Goal: Task Accomplishment & Management: Use online tool/utility

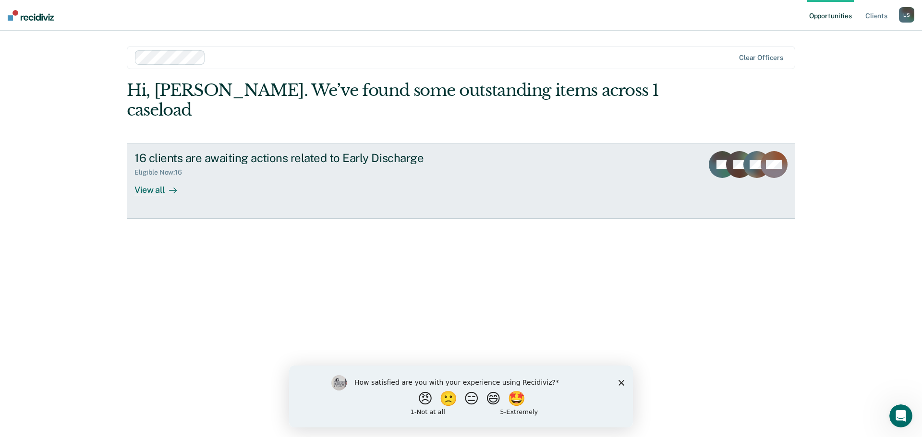
click at [146, 177] on div "View all" at bounding box center [161, 186] width 54 height 19
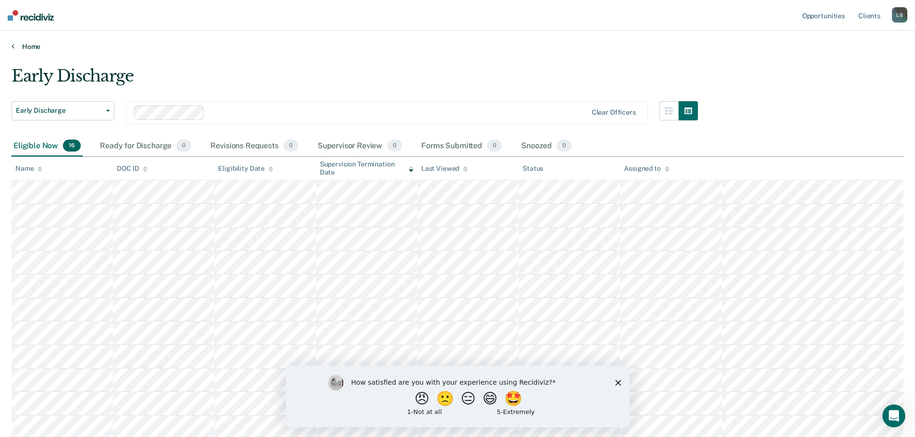
click at [32, 47] on link "Home" at bounding box center [458, 46] width 892 height 9
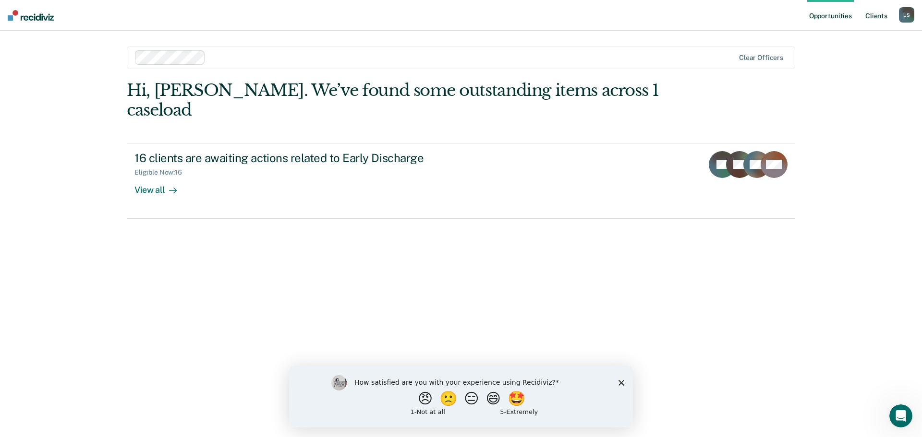
click at [880, 18] on link "Client s" at bounding box center [876, 15] width 26 height 31
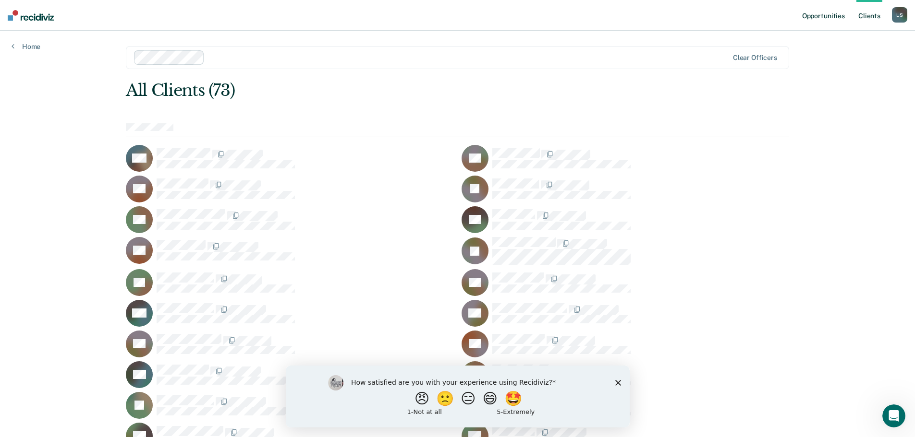
click at [832, 15] on link "Opportunities" at bounding box center [823, 15] width 47 height 31
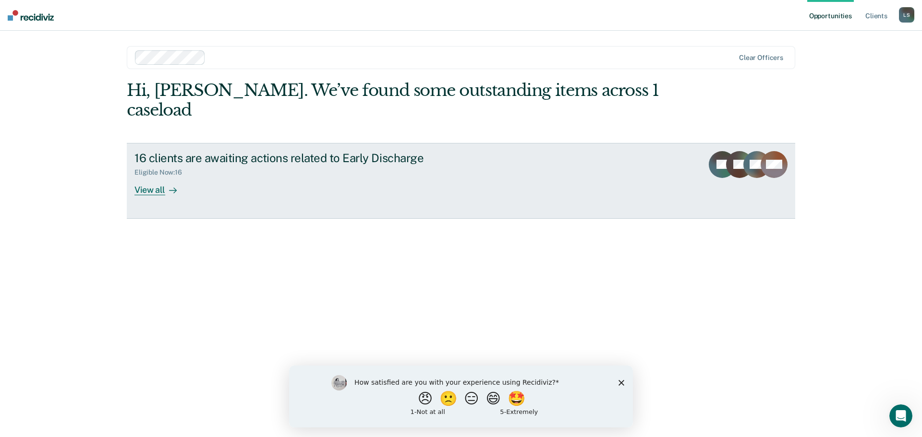
click at [154, 177] on div "View all" at bounding box center [161, 186] width 54 height 19
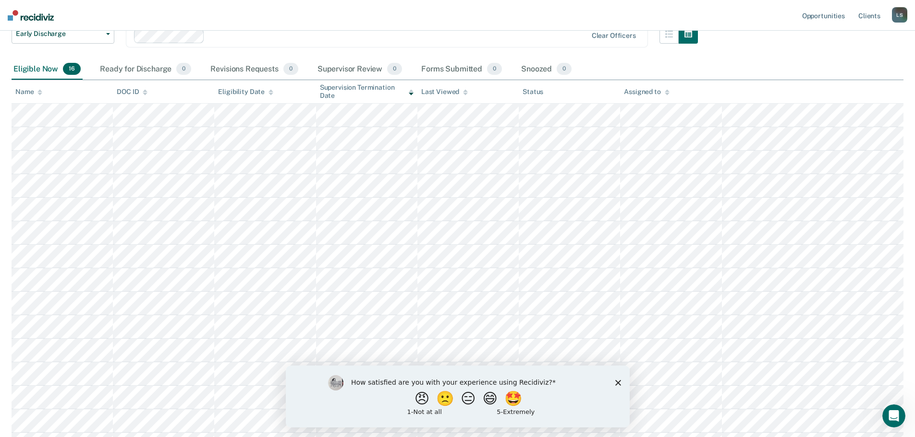
scroll to position [96, 0]
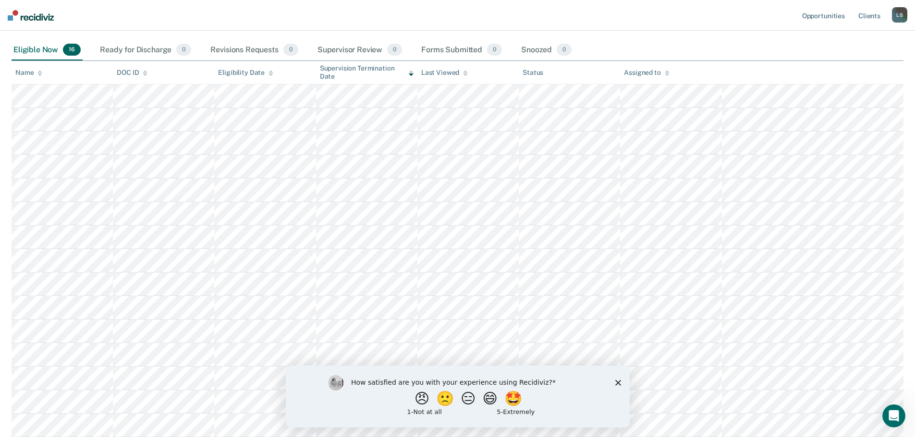
click at [617, 384] on icon "Close survey" at bounding box center [618, 383] width 6 height 6
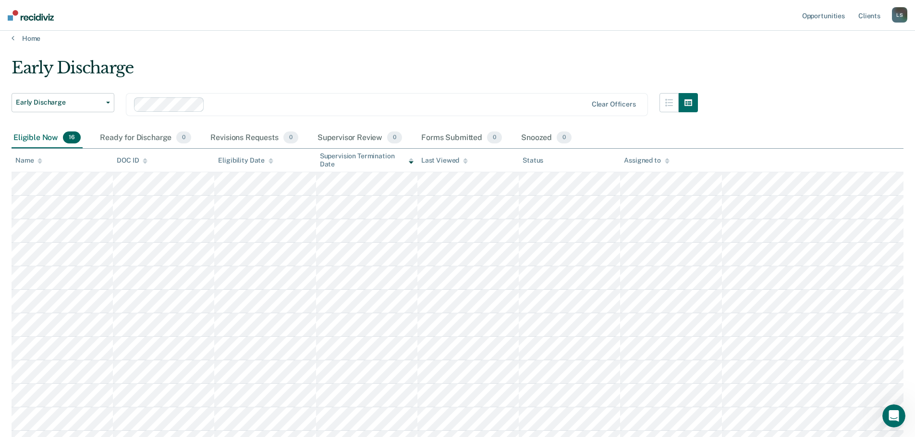
scroll to position [0, 0]
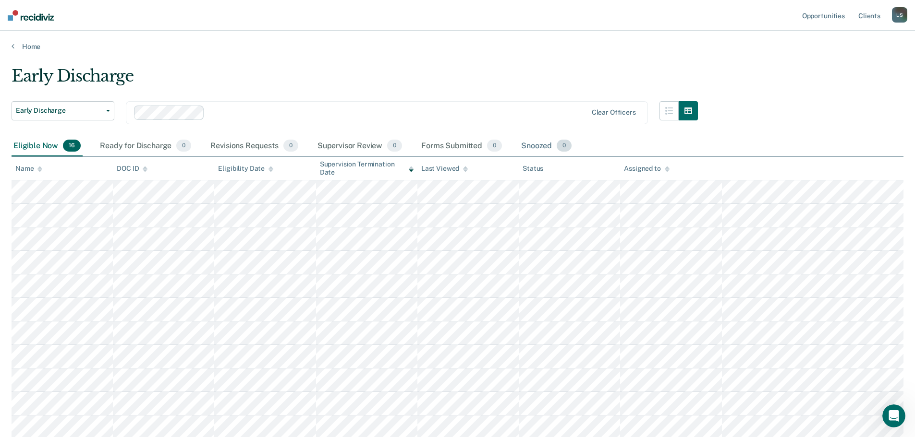
click at [535, 144] on div "Snoozed 0" at bounding box center [546, 146] width 54 height 21
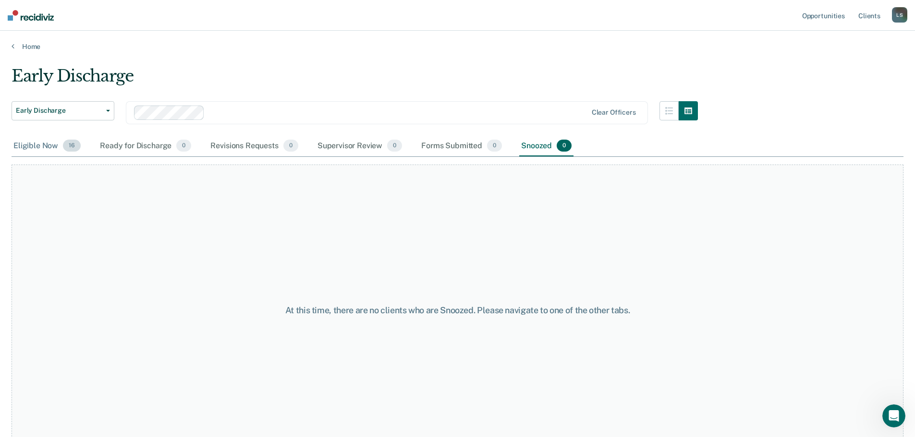
click at [39, 146] on div "Eligible Now 16" at bounding box center [47, 146] width 71 height 21
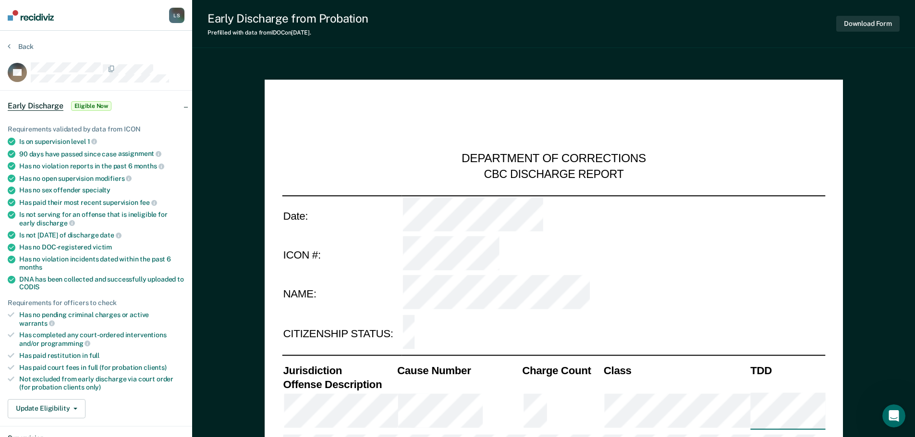
type textarea "x"
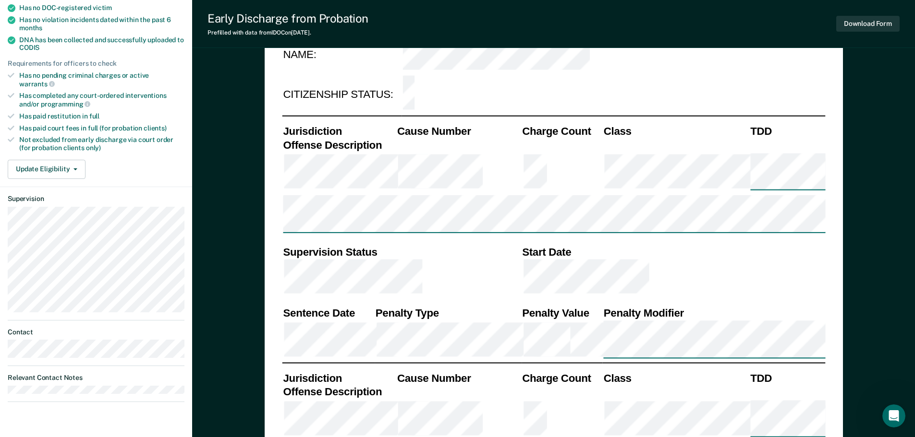
scroll to position [240, 0]
click at [79, 159] on button "Update Eligibility" at bounding box center [47, 168] width 78 height 19
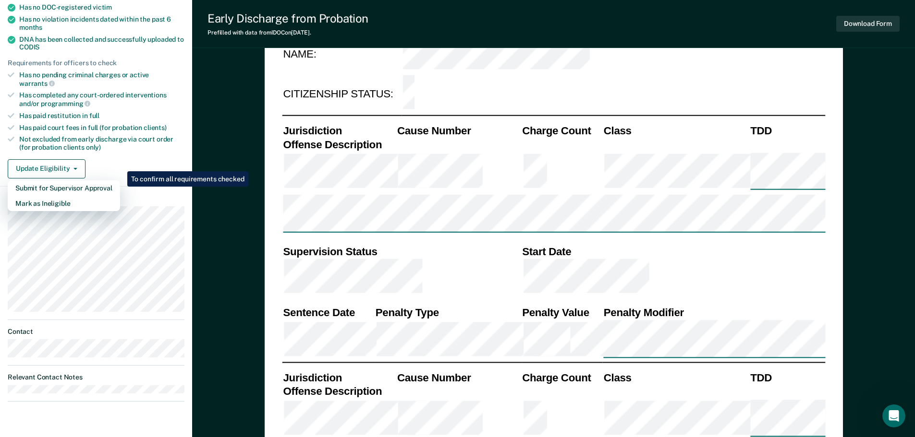
click at [148, 145] on div "Requirements validated by data from ICON Is on supervision level 1 90 days have…" at bounding box center [96, 28] width 192 height 316
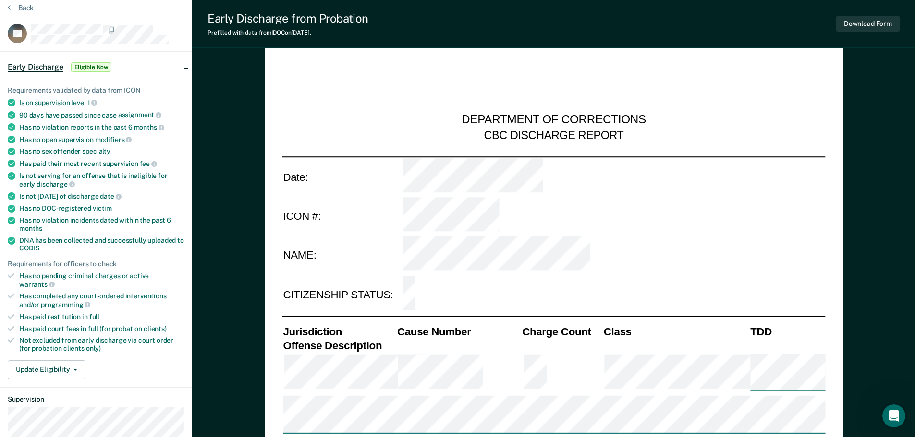
scroll to position [0, 0]
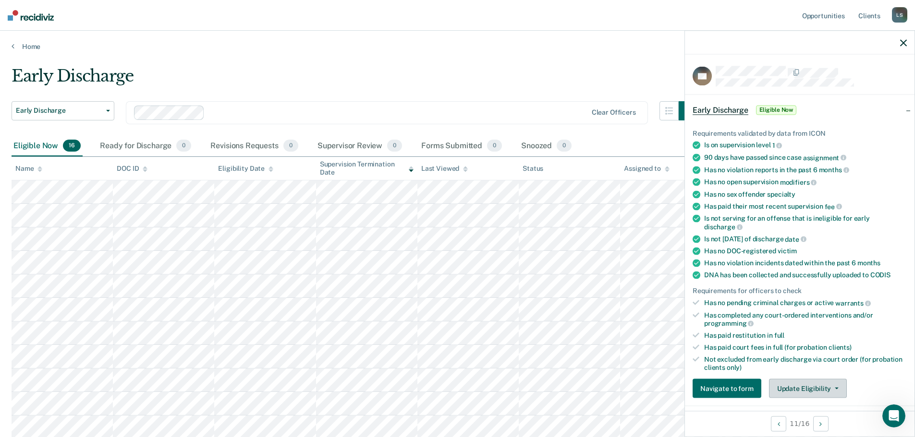
click at [834, 384] on button "Update Eligibility" at bounding box center [808, 388] width 78 height 19
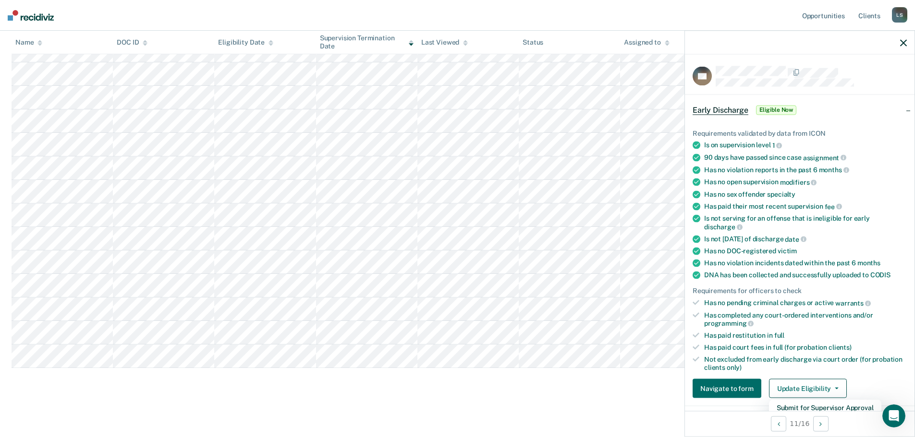
click at [903, 42] on icon "button" at bounding box center [903, 42] width 7 height 7
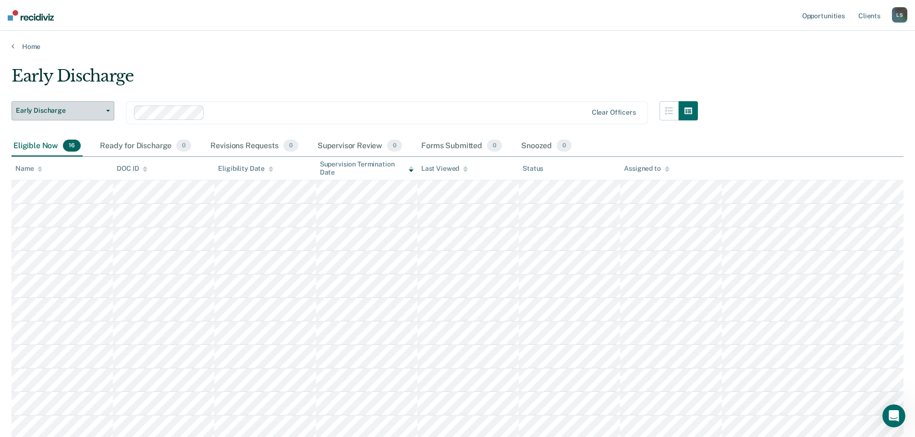
click at [102, 116] on button "Early Discharge" at bounding box center [63, 110] width 103 height 19
click at [343, 76] on div "Early Discharge" at bounding box center [355, 79] width 686 height 27
click at [673, 109] on icon "button" at bounding box center [669, 111] width 8 height 8
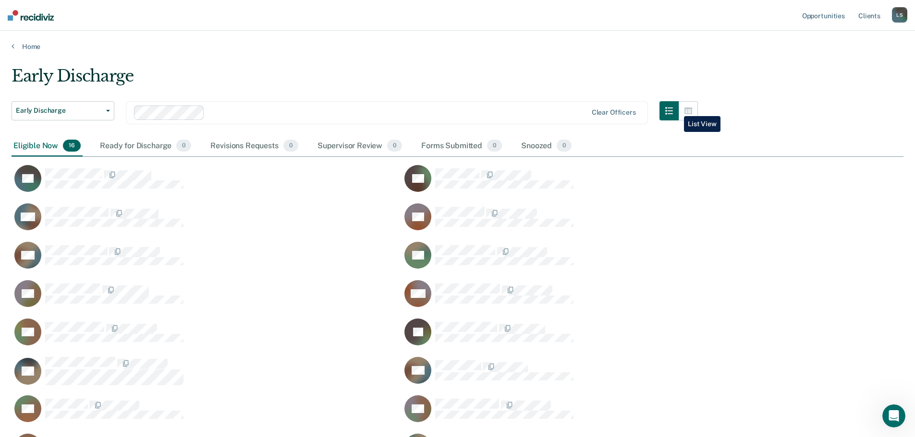
scroll to position [396, 884]
click at [698, 106] on button "button" at bounding box center [687, 110] width 19 height 19
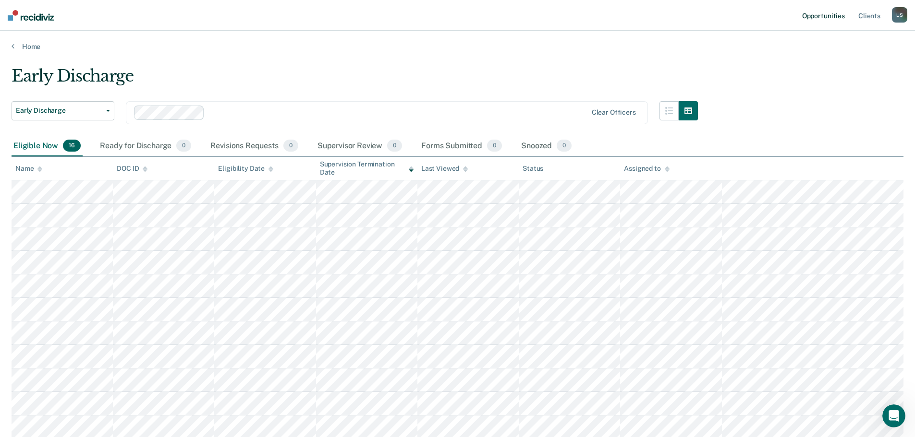
click at [837, 14] on link "Opportunities" at bounding box center [823, 15] width 47 height 31
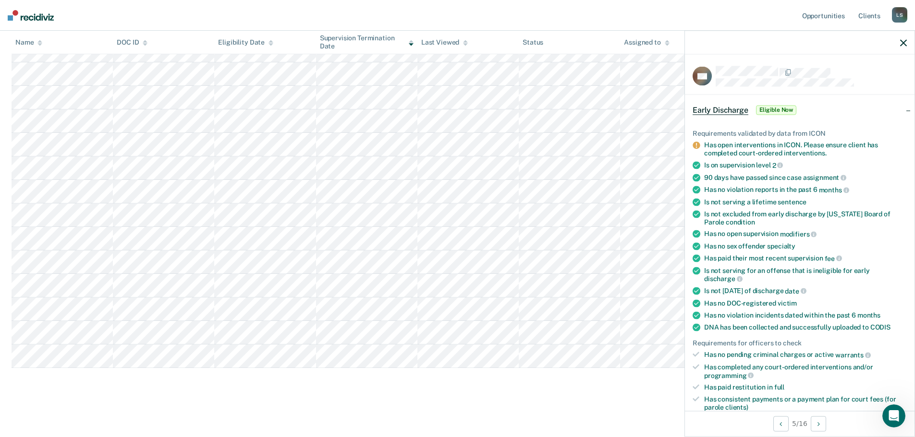
click at [908, 43] on div at bounding box center [799, 43] width 229 height 24
click at [903, 43] on icon "button" at bounding box center [903, 42] width 7 height 7
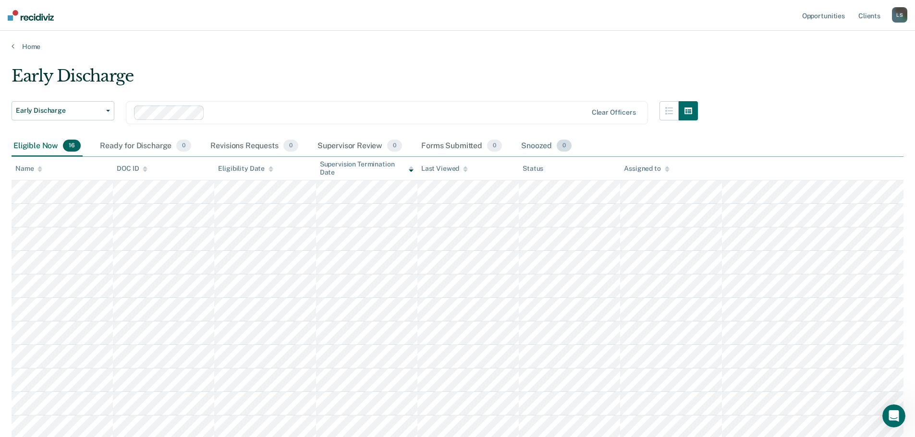
click at [534, 146] on div "Snoozed 0" at bounding box center [546, 146] width 54 height 21
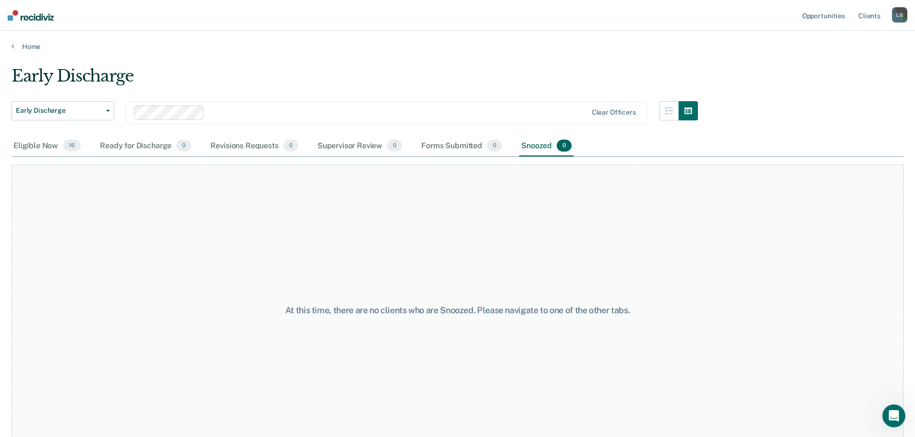
click at [540, 285] on div "At this time, there are no clients who are Snoozed. Please navigate to one of t…" at bounding box center [458, 310] width 892 height 291
click at [44, 145] on div "Eligible Now 16" at bounding box center [47, 146] width 71 height 21
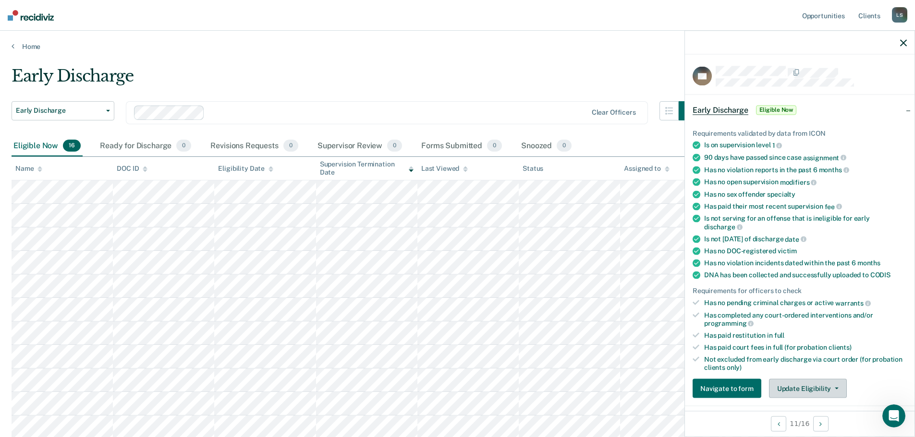
click at [830, 389] on button "Update Eligibility" at bounding box center [808, 388] width 78 height 19
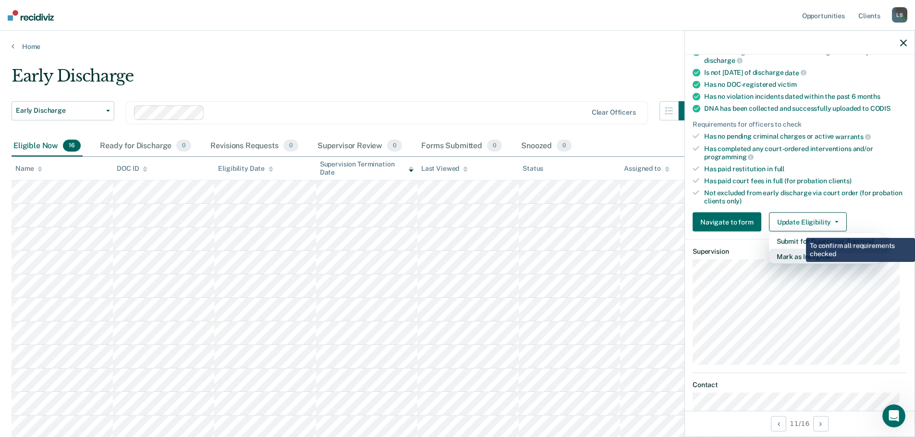
scroll to position [196, 0]
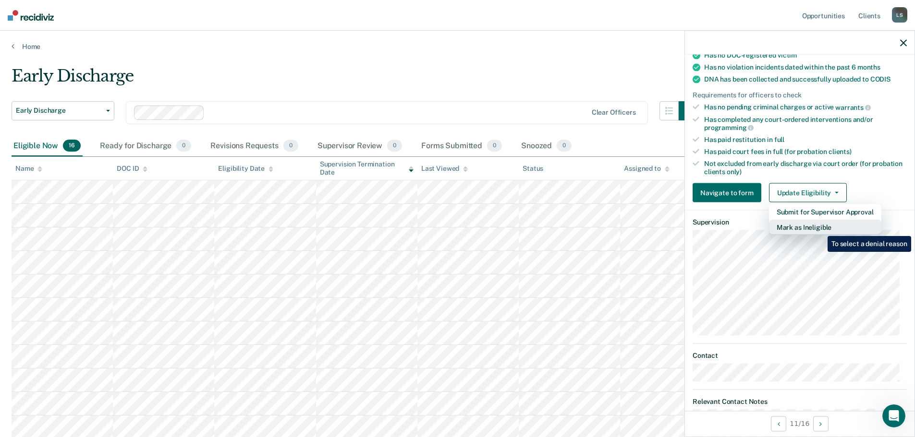
click at [820, 229] on button "Mark as Ineligible" at bounding box center [825, 227] width 112 height 15
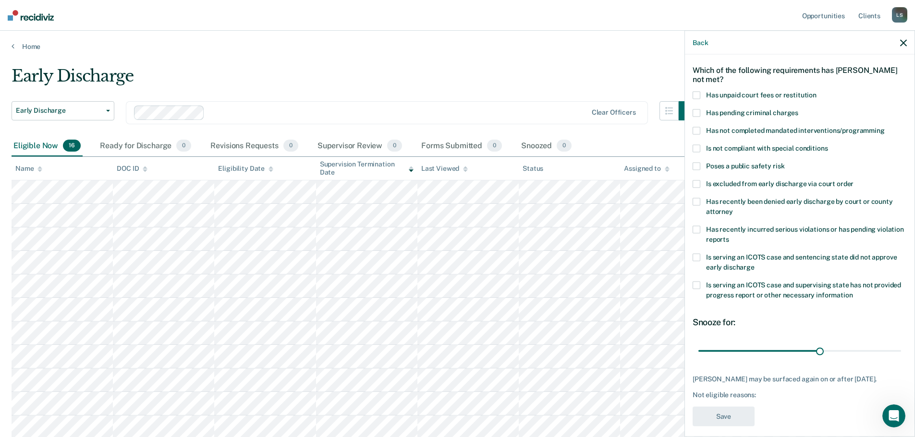
scroll to position [52, 0]
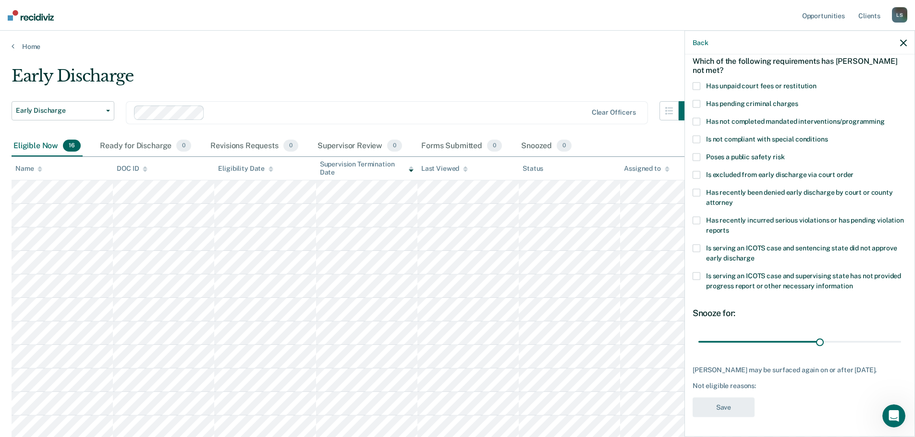
click at [694, 245] on span at bounding box center [696, 249] width 8 height 8
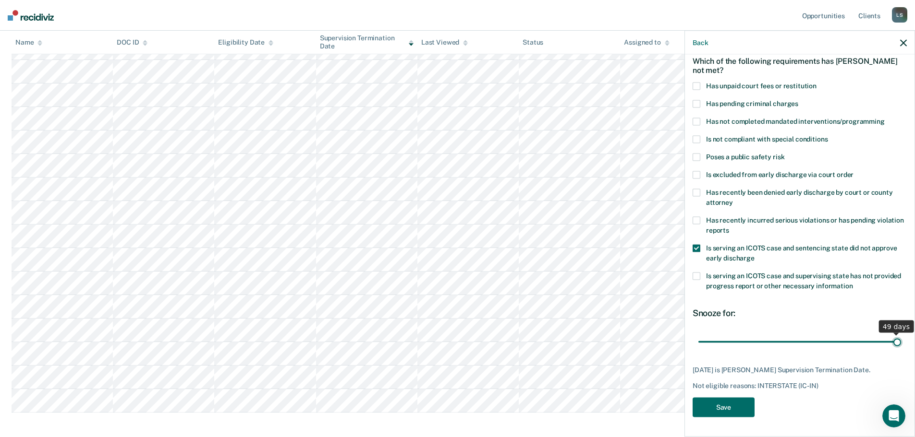
drag, startPoint x: 815, startPoint y: 334, endPoint x: 900, endPoint y: 335, distance: 85.0
type input "49"
click at [900, 335] on input "range" at bounding box center [799, 342] width 203 height 17
drag, startPoint x: 889, startPoint y: 335, endPoint x: 901, endPoint y: 332, distance: 12.2
click at [901, 334] on input "range" at bounding box center [799, 342] width 203 height 17
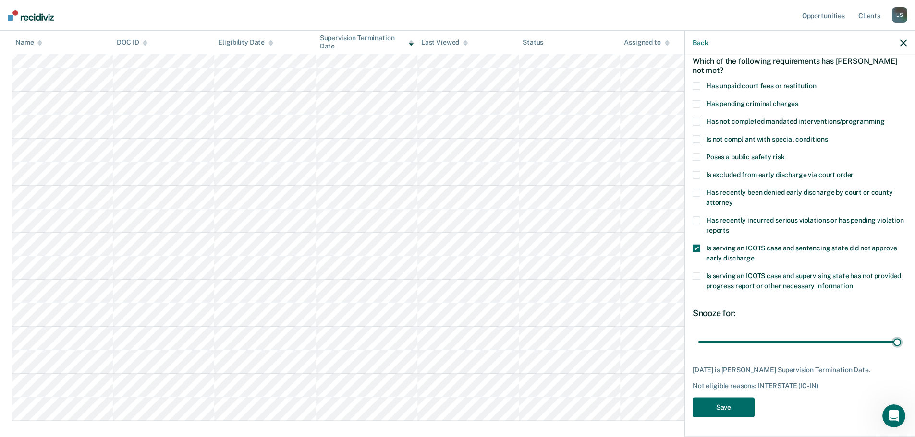
scroll to position [93, 0]
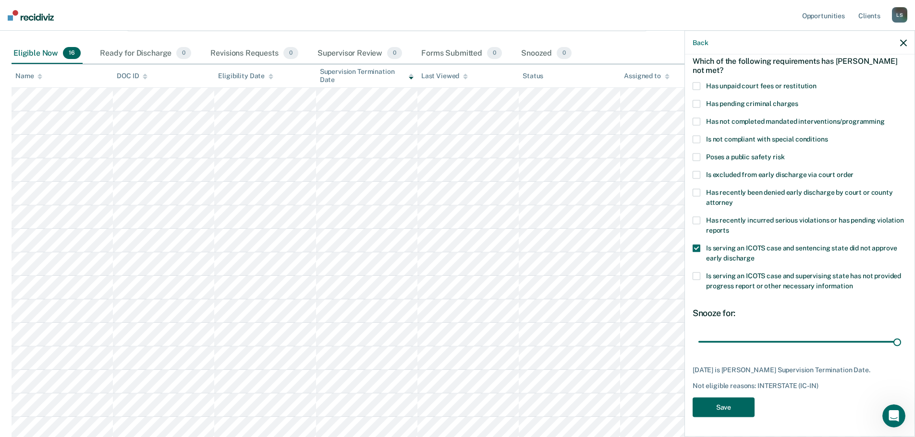
click at [733, 404] on button "Save" at bounding box center [723, 408] width 62 height 20
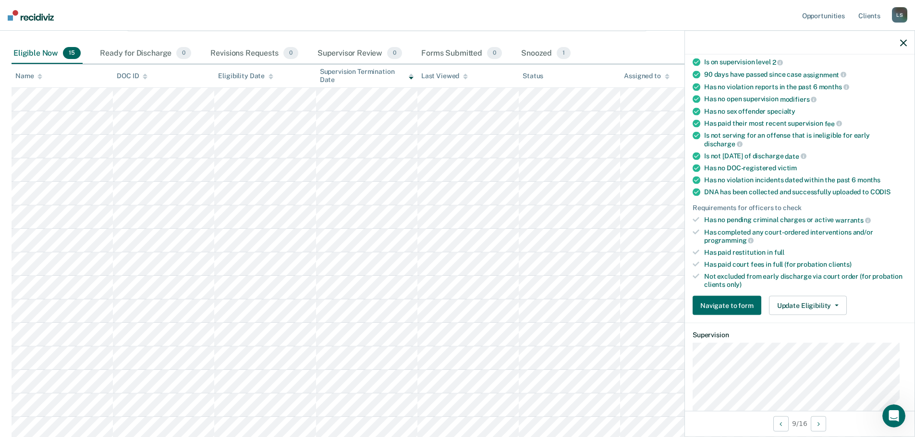
scroll to position [100, 0]
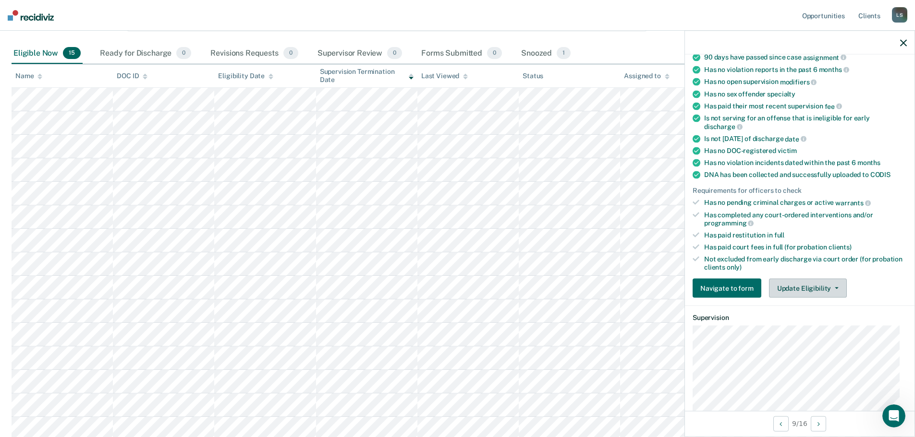
click at [834, 285] on button "Update Eligibility" at bounding box center [808, 288] width 78 height 19
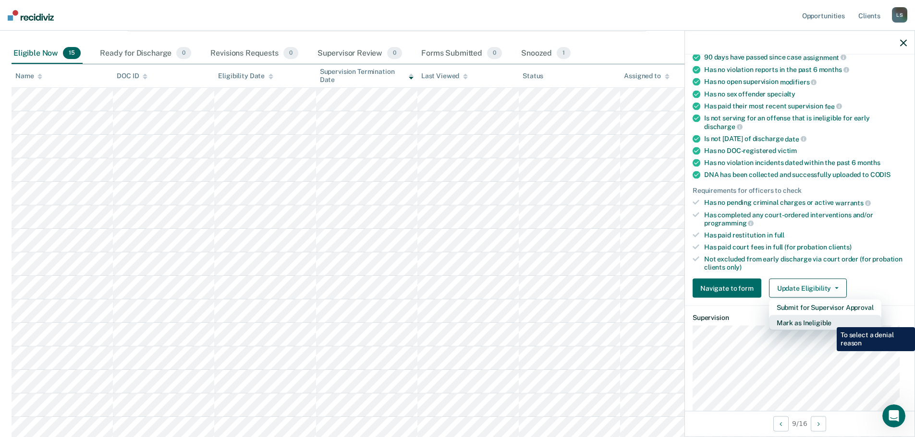
click at [829, 320] on button "Mark as Ineligible" at bounding box center [825, 322] width 112 height 15
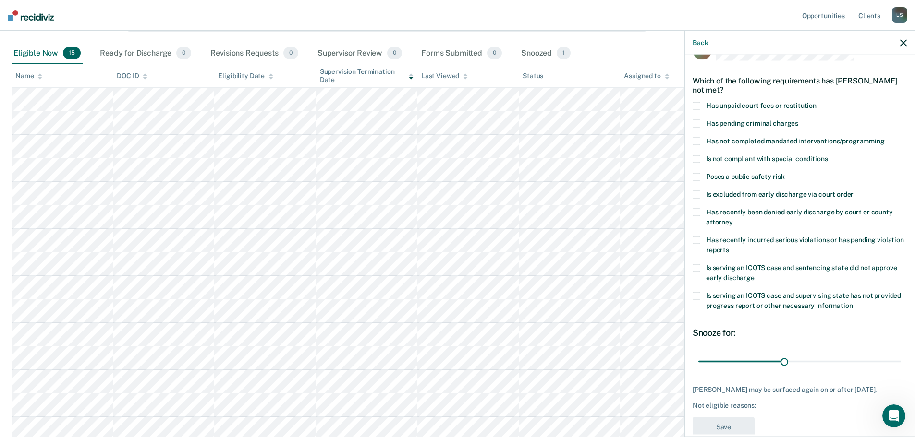
scroll to position [52, 0]
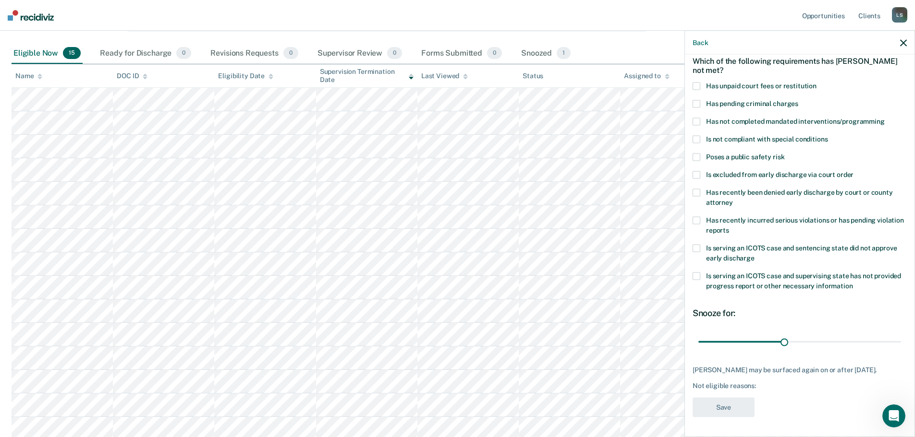
click at [900, 41] on icon "button" at bounding box center [903, 42] width 7 height 7
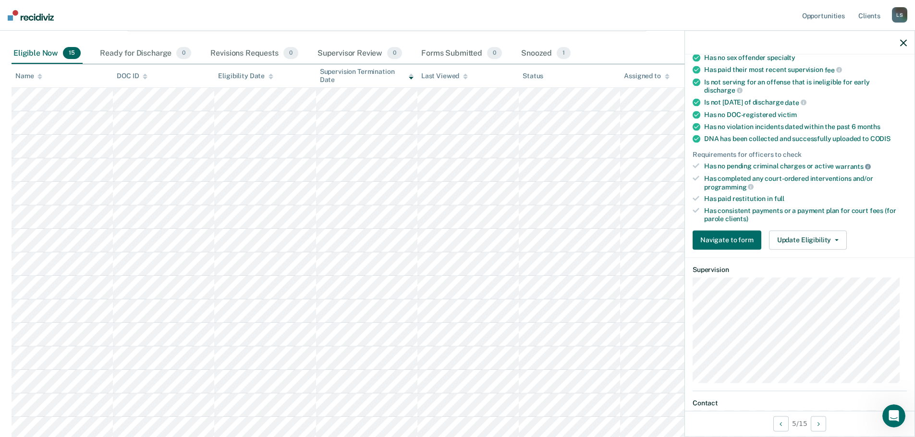
scroll to position [192, 0]
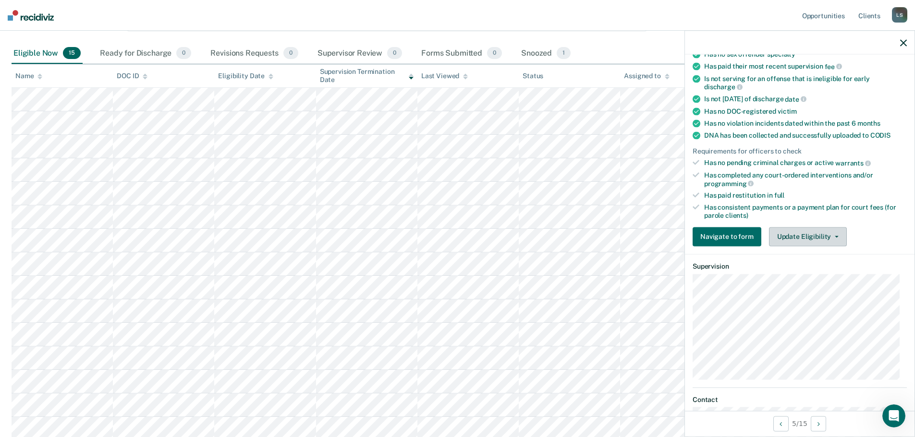
click at [834, 236] on icon "button" at bounding box center [836, 237] width 4 height 2
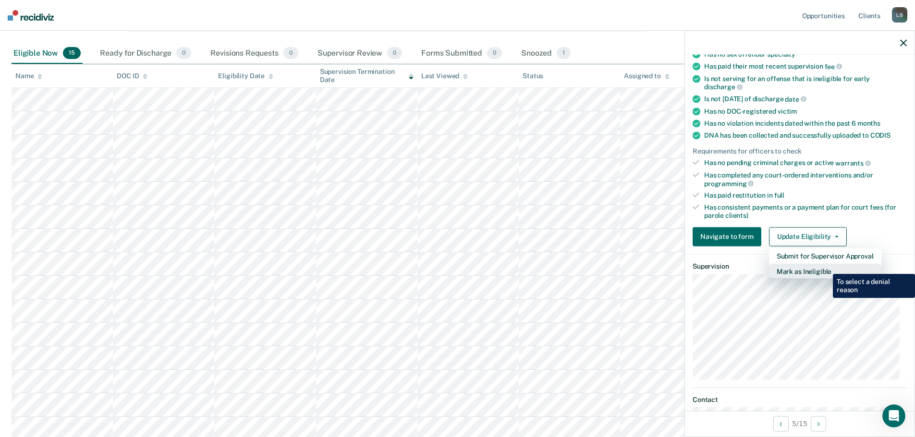
click at [825, 267] on button "Mark as Ineligible" at bounding box center [825, 271] width 112 height 15
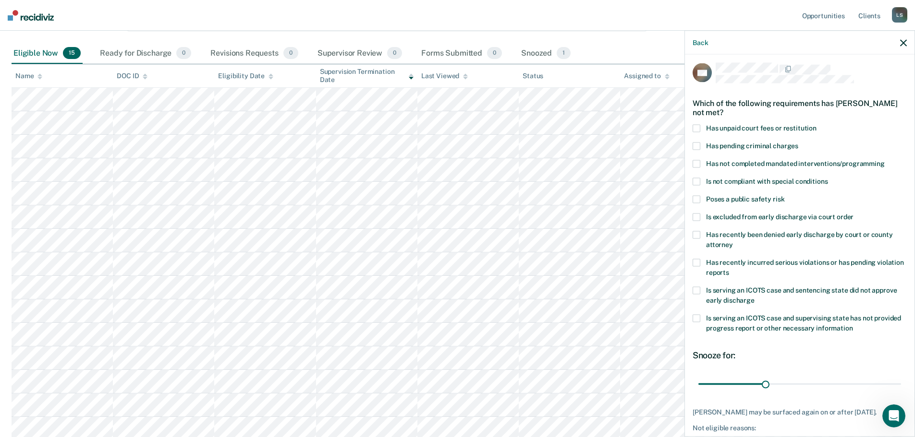
scroll to position [0, 0]
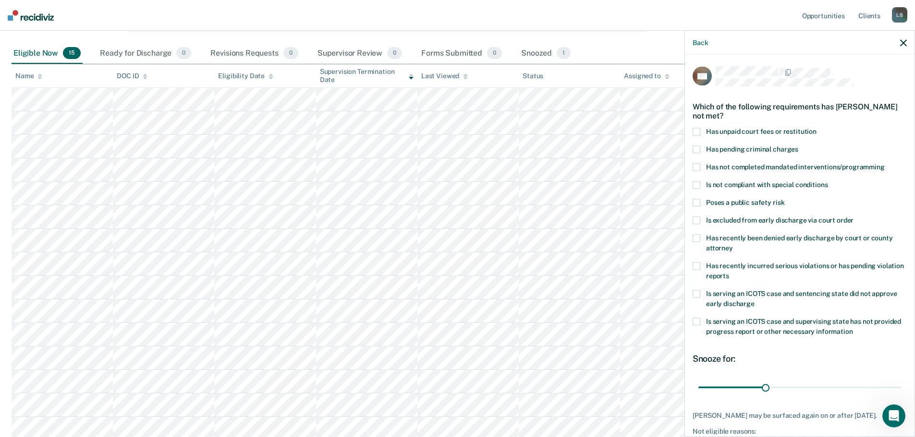
click at [694, 131] on span at bounding box center [696, 132] width 8 height 8
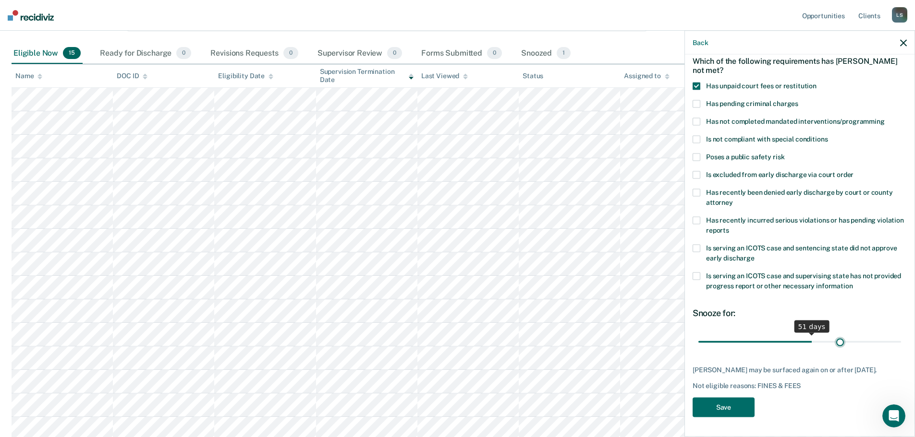
scroll to position [52, 0]
drag, startPoint x: 762, startPoint y: 334, endPoint x: 899, endPoint y: 332, distance: 136.8
type input "90"
click at [899, 334] on input "range" at bounding box center [799, 342] width 203 height 17
click at [723, 408] on button "Save" at bounding box center [723, 408] width 62 height 20
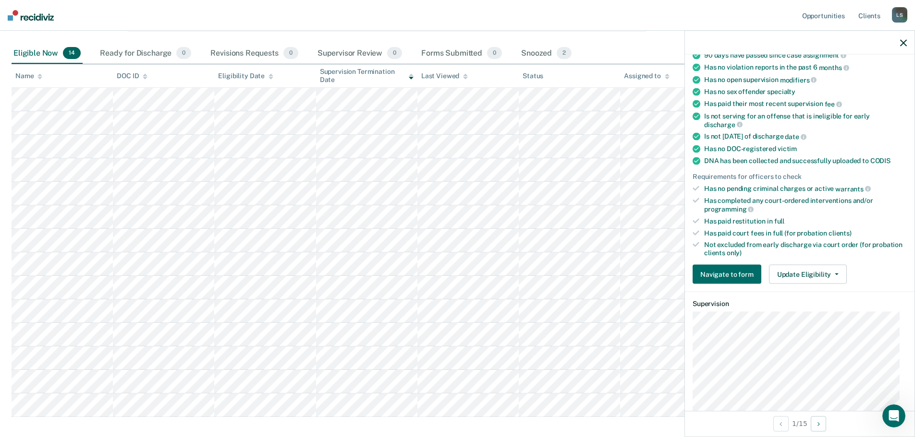
scroll to position [144, 0]
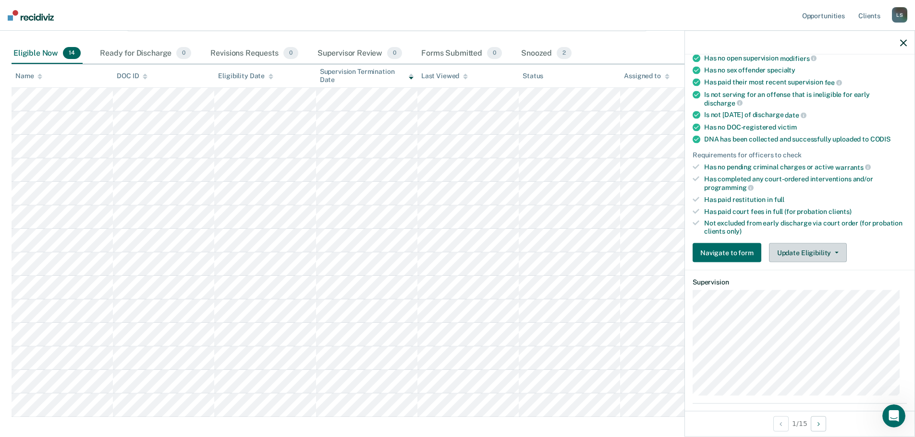
click at [813, 253] on button "Update Eligibility" at bounding box center [808, 252] width 78 height 19
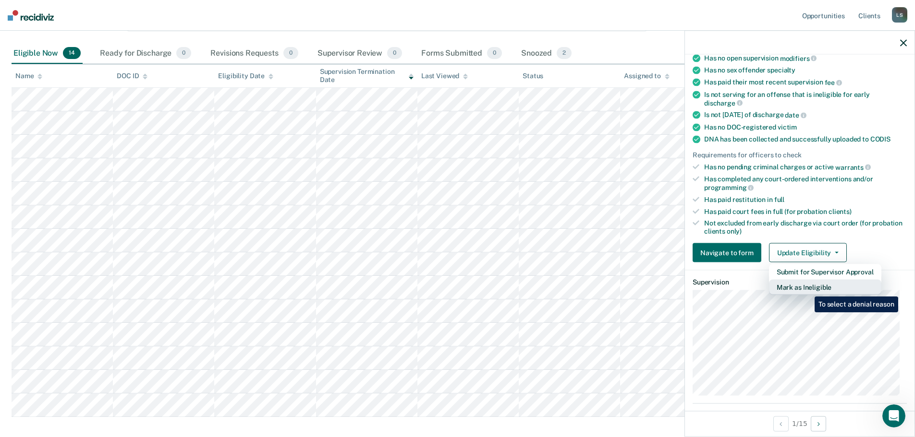
click at [807, 289] on button "Mark as Ineligible" at bounding box center [825, 287] width 112 height 15
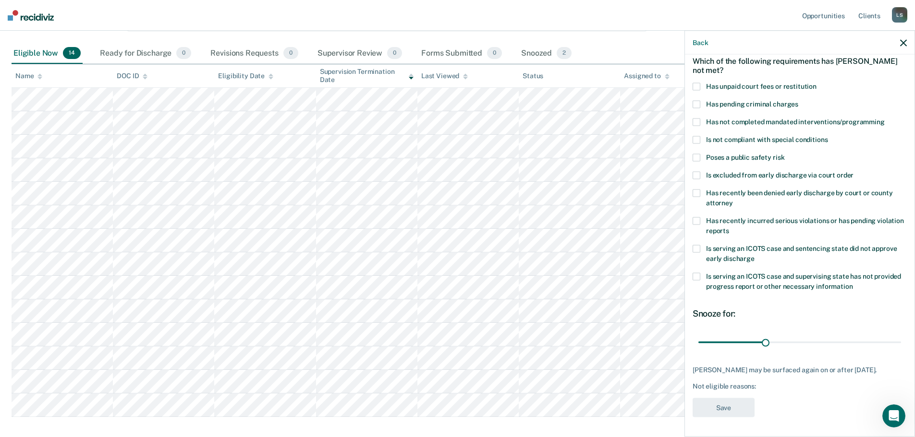
scroll to position [52, 0]
click at [698, 83] on span at bounding box center [696, 87] width 8 height 8
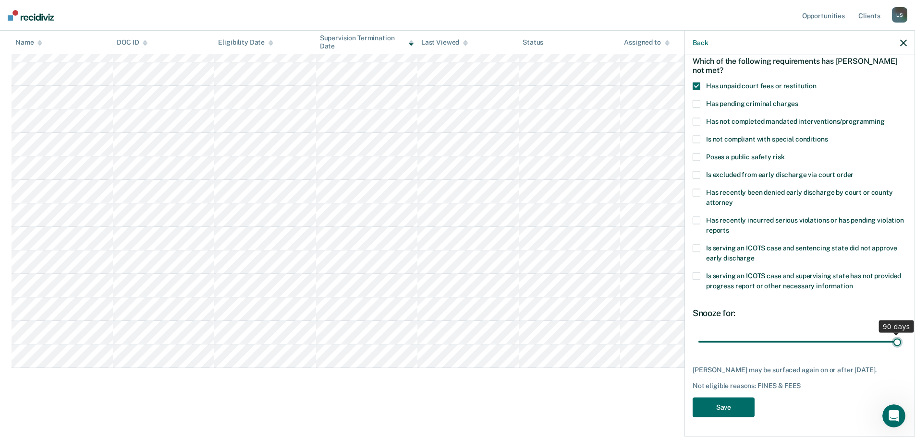
drag, startPoint x: 760, startPoint y: 336, endPoint x: 921, endPoint y: 342, distance: 161.0
type input "90"
click at [901, 342] on input "range" at bounding box center [799, 342] width 203 height 17
click at [719, 411] on button "Save" at bounding box center [723, 408] width 62 height 20
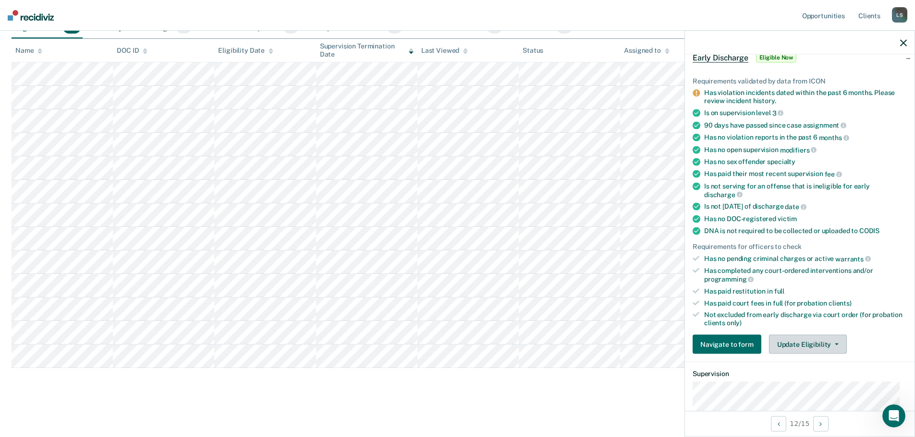
click at [829, 341] on button "Update Eligibility" at bounding box center [808, 344] width 78 height 19
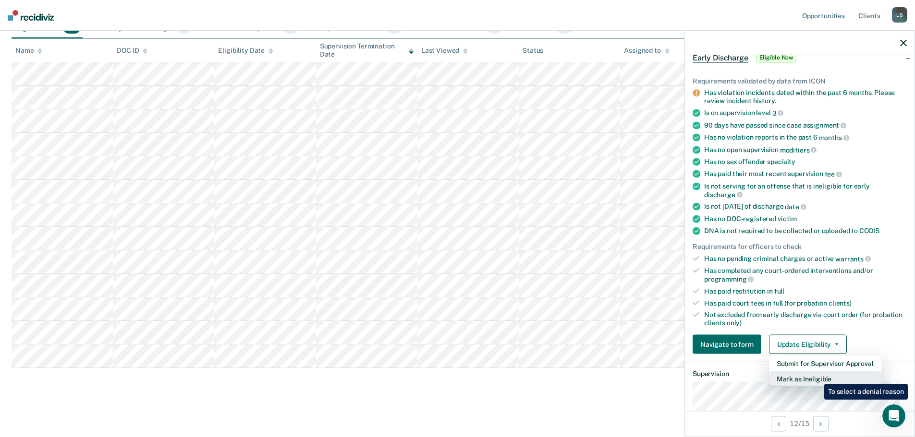
click at [817, 377] on button "Mark as Ineligible" at bounding box center [825, 379] width 112 height 15
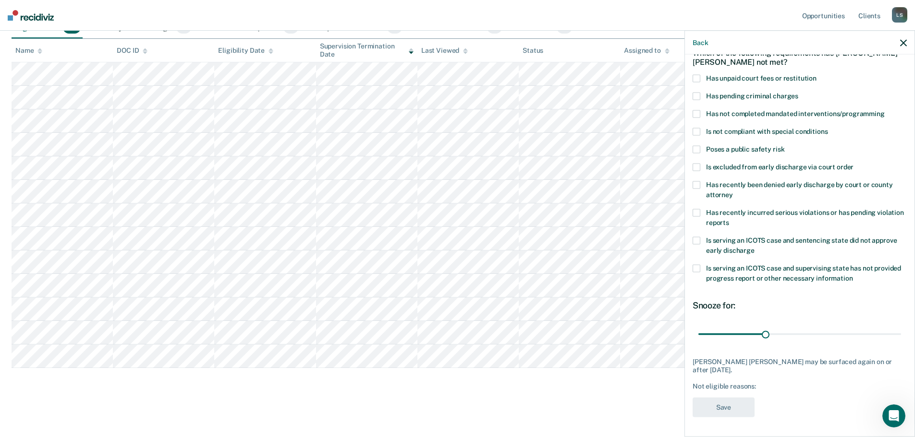
scroll to position [44, 0]
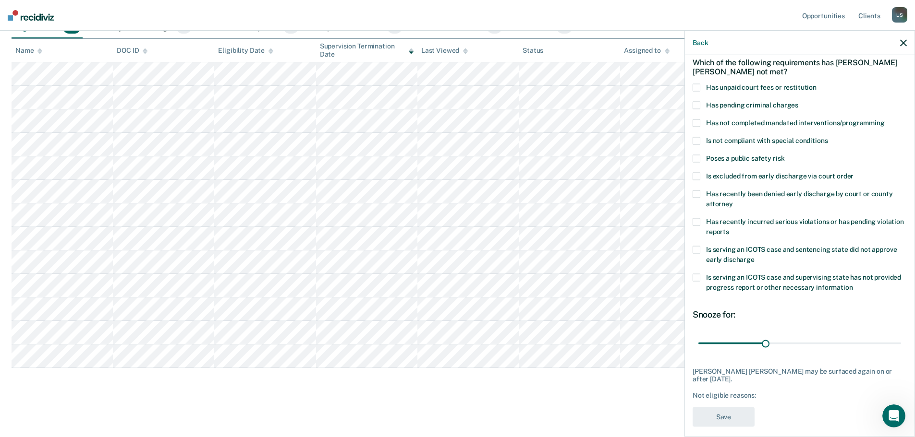
click at [697, 84] on span at bounding box center [696, 88] width 8 height 8
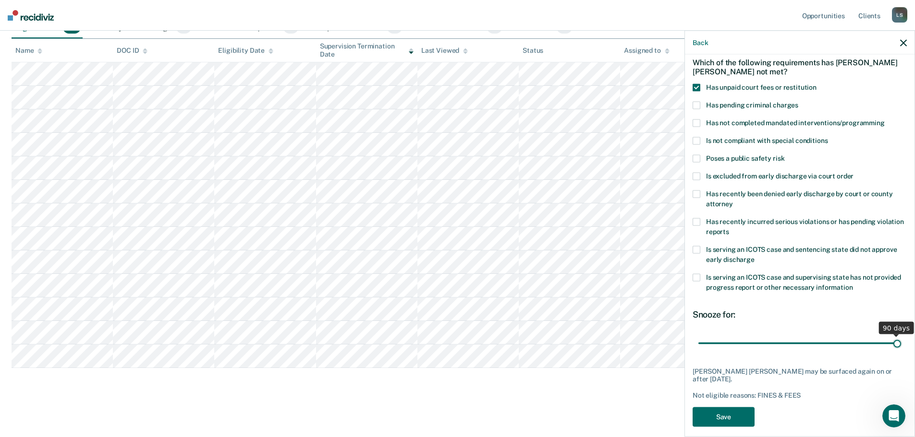
drag, startPoint x: 762, startPoint y: 341, endPoint x: 921, endPoint y: 346, distance: 159.0
type input "90"
click at [901, 346] on input "range" at bounding box center [799, 343] width 203 height 17
click at [724, 409] on button "Save" at bounding box center [723, 417] width 62 height 20
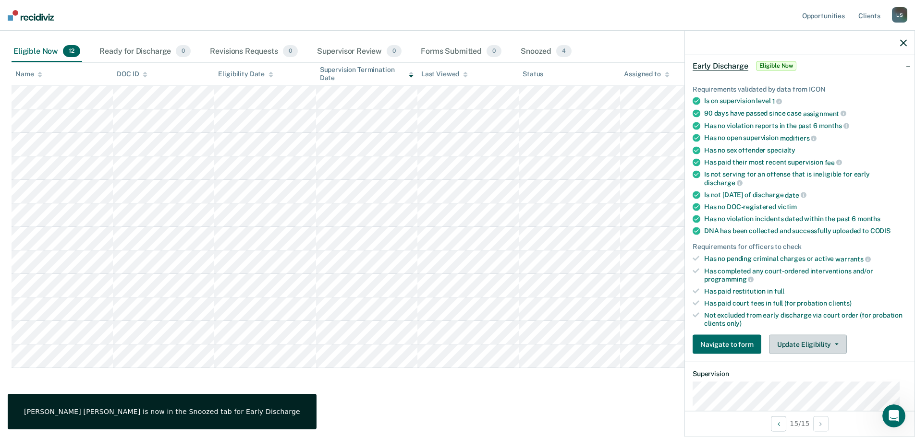
click at [834, 348] on button "Update Eligibility" at bounding box center [808, 344] width 78 height 19
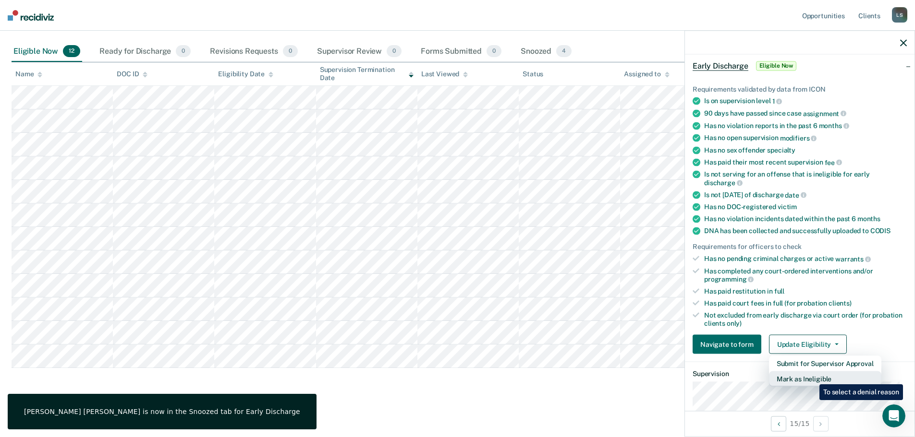
click at [812, 377] on button "Mark as Ineligible" at bounding box center [825, 379] width 112 height 15
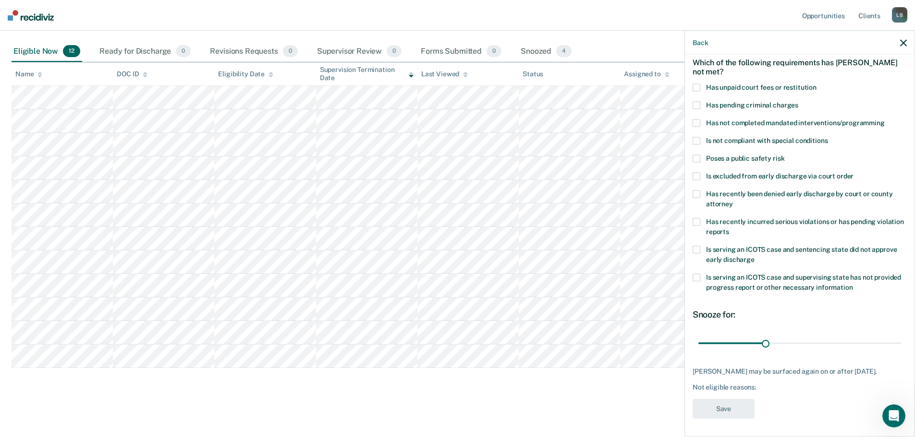
click at [700, 250] on label "Is serving an ICOTS case and sentencing state did not approve early discharge" at bounding box center [799, 256] width 214 height 20
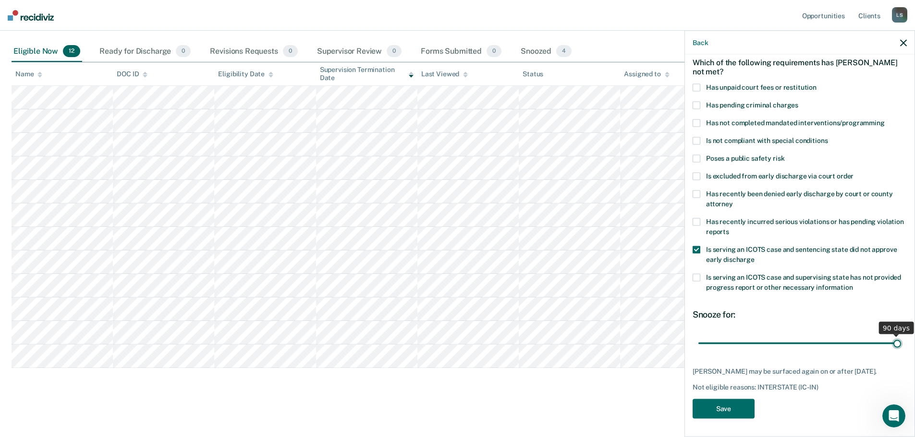
drag, startPoint x: 764, startPoint y: 340, endPoint x: 921, endPoint y: 335, distance: 157.6
type input "90"
click at [901, 335] on input "range" at bounding box center [799, 343] width 203 height 17
click at [727, 408] on button "Save" at bounding box center [723, 409] width 62 height 20
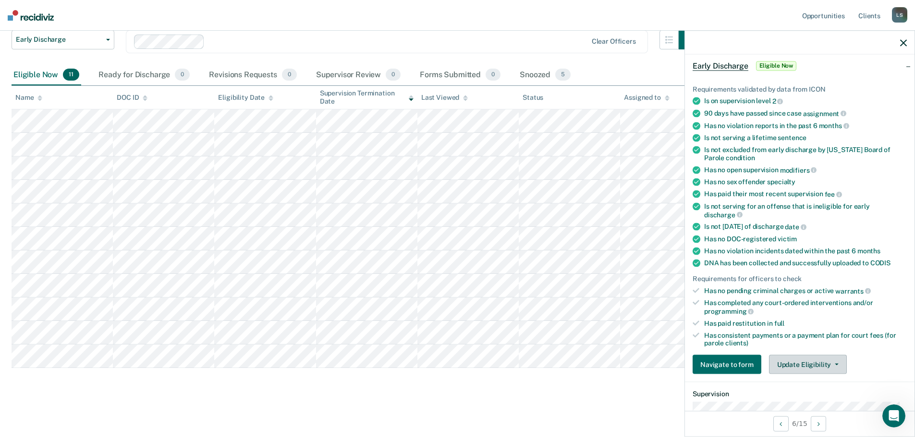
click at [810, 367] on button "Update Eligibility" at bounding box center [808, 364] width 78 height 19
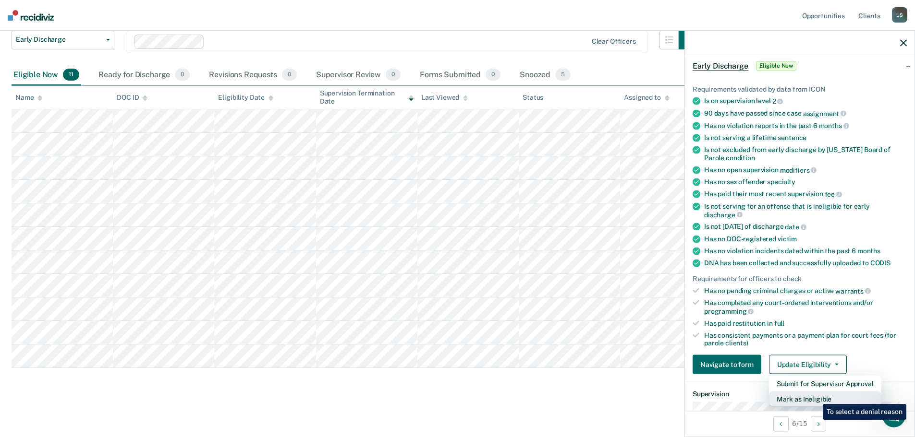
click at [815, 398] on button "Mark as Ineligible" at bounding box center [825, 399] width 112 height 15
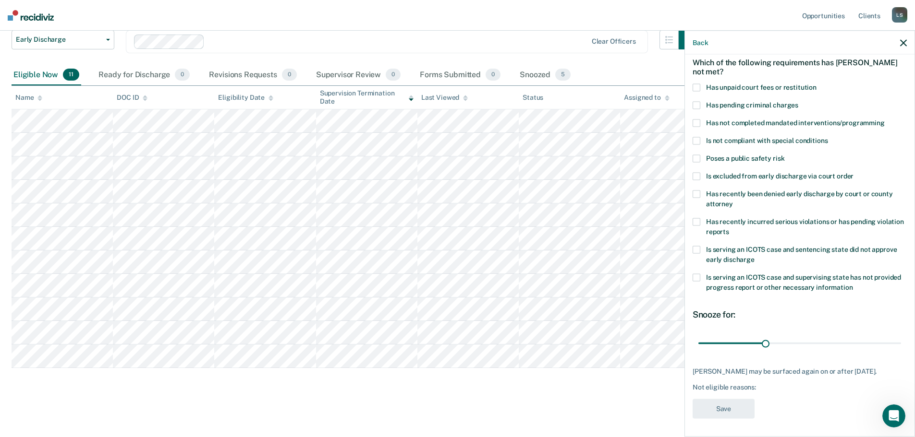
click at [697, 88] on span at bounding box center [696, 88] width 8 height 8
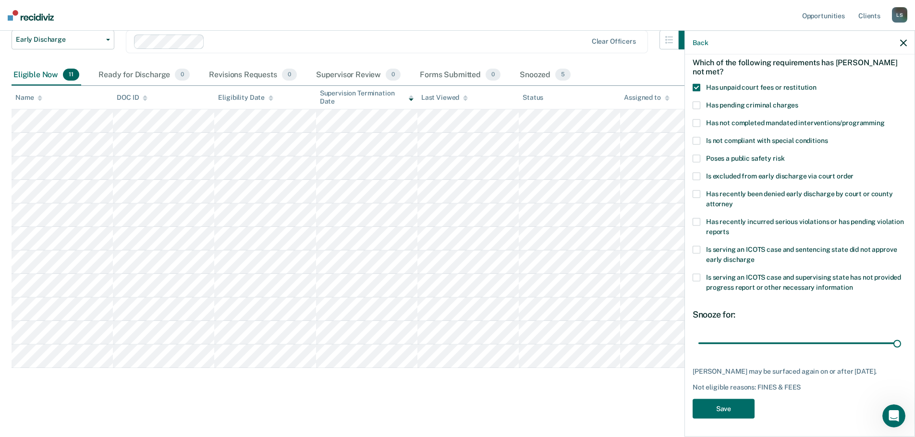
drag, startPoint x: 761, startPoint y: 344, endPoint x: 900, endPoint y: 351, distance: 138.9
type input "90"
click at [900, 351] on input "range" at bounding box center [799, 343] width 203 height 17
click at [738, 416] on button "Save" at bounding box center [723, 409] width 62 height 20
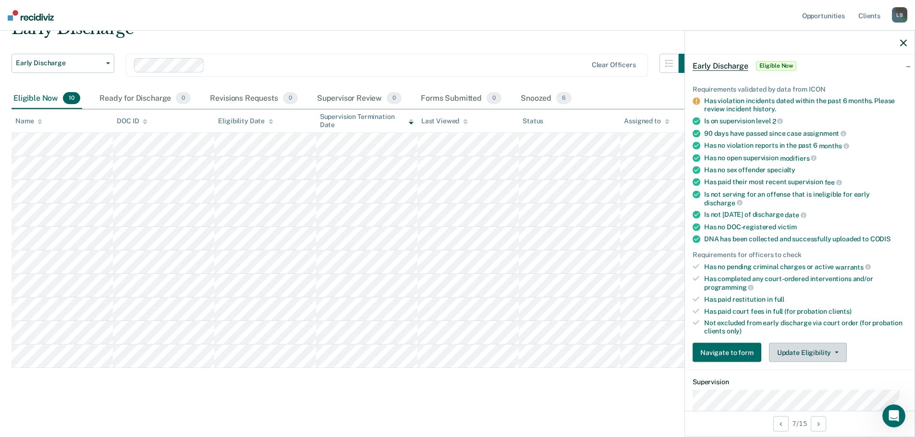
click at [814, 359] on button "Update Eligibility" at bounding box center [808, 352] width 78 height 19
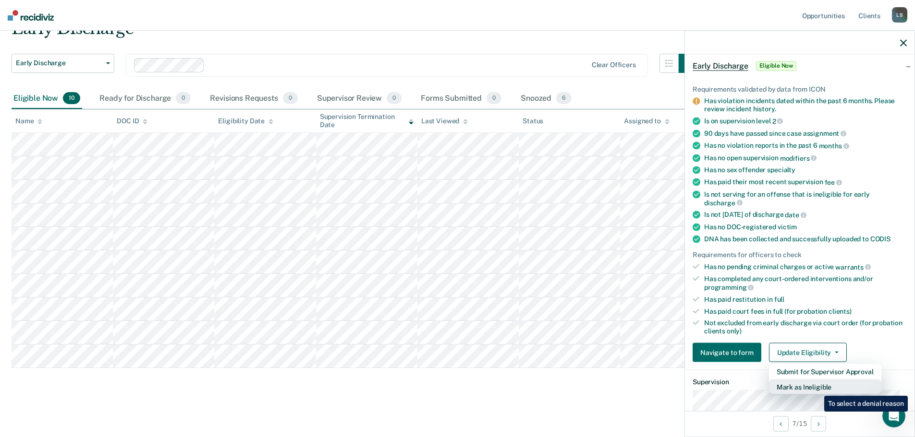
click at [817, 389] on button "Mark as Ineligible" at bounding box center [825, 387] width 112 height 15
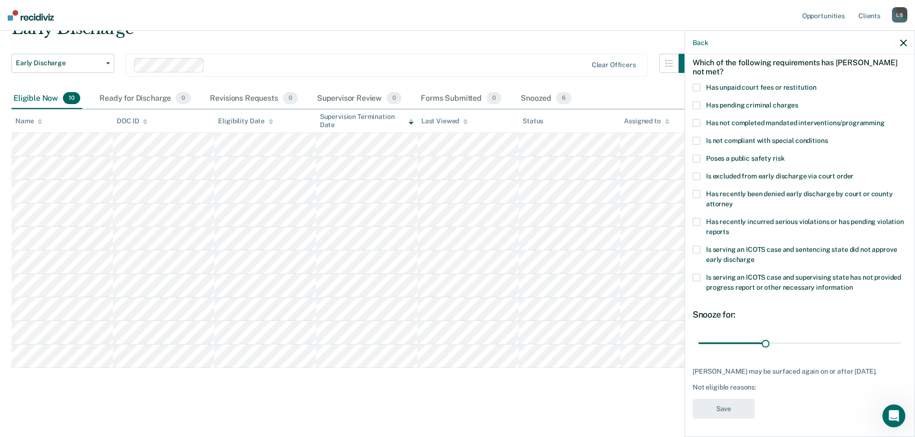
click at [696, 223] on span at bounding box center [696, 222] width 8 height 8
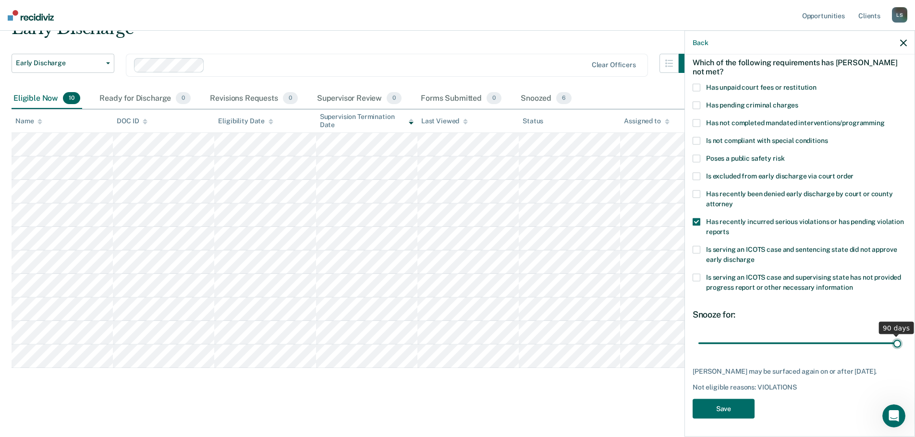
drag, startPoint x: 854, startPoint y: 339, endPoint x: 896, endPoint y: 339, distance: 42.7
type input "90"
click at [896, 339] on input "range" at bounding box center [799, 343] width 203 height 17
click at [715, 416] on button "Save" at bounding box center [723, 409] width 62 height 20
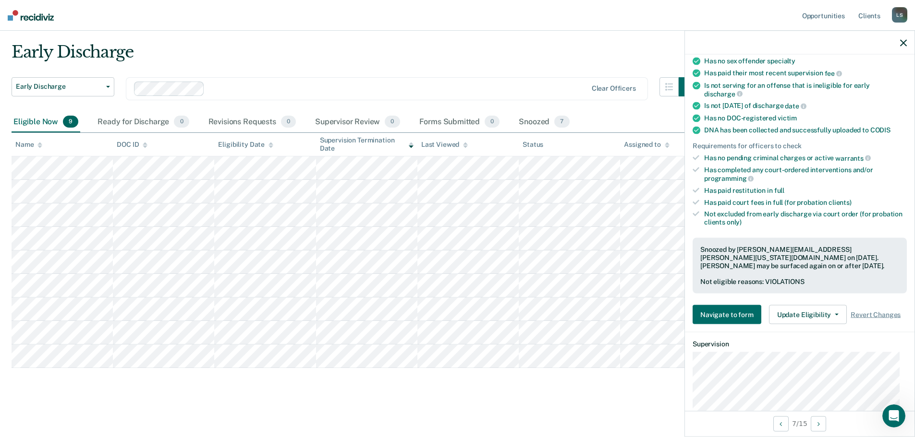
scroll to position [188, 0]
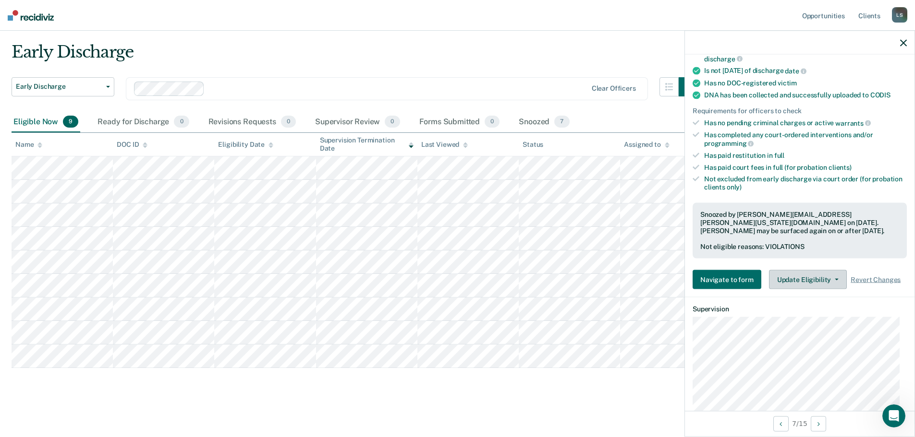
click at [799, 273] on button "Update Eligibility" at bounding box center [808, 279] width 78 height 19
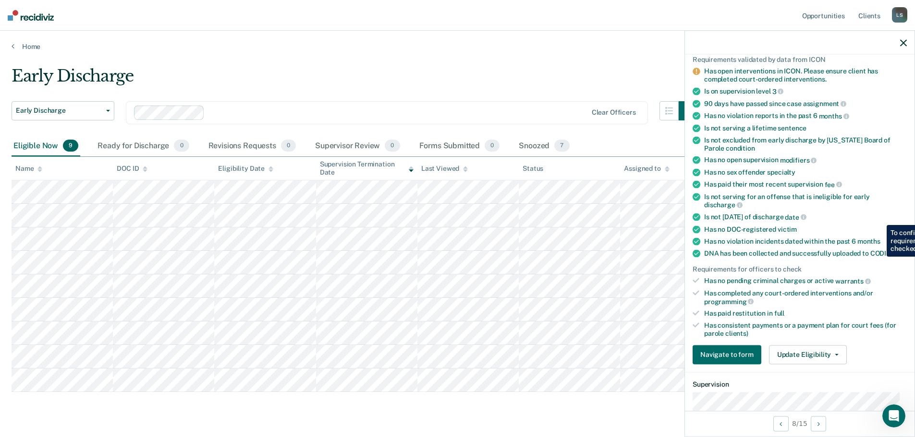
scroll to position [96, 0]
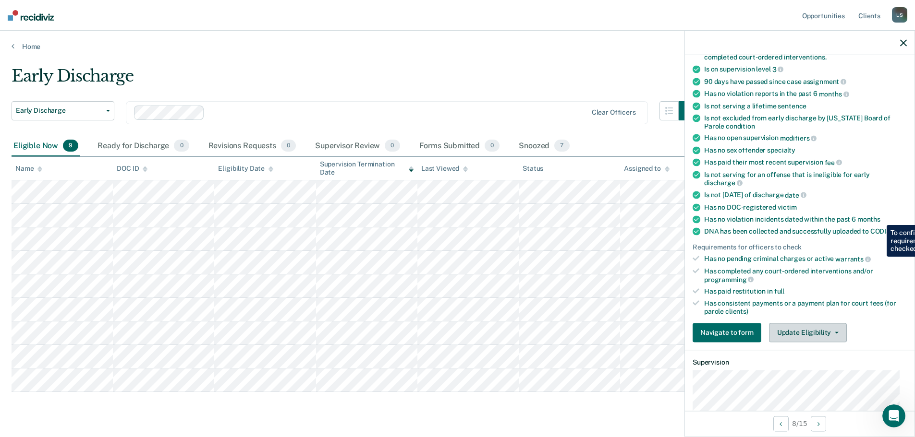
click at [832, 329] on button "Update Eligibility" at bounding box center [808, 332] width 78 height 19
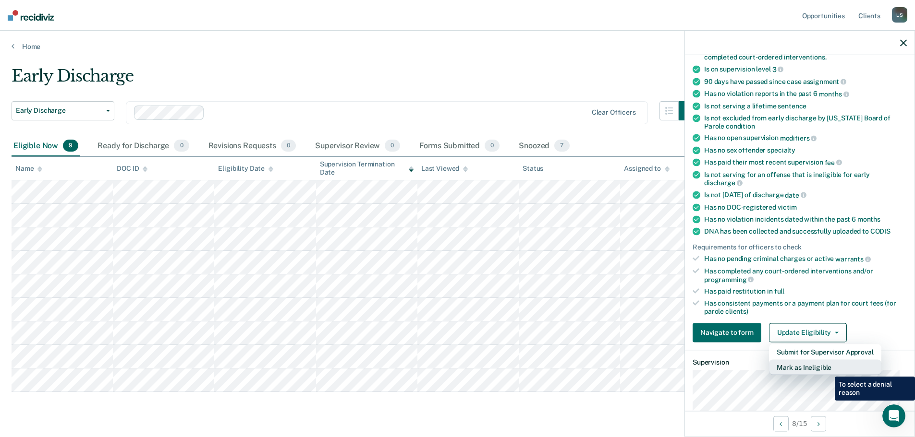
click at [827, 370] on button "Mark as Ineligible" at bounding box center [825, 367] width 112 height 15
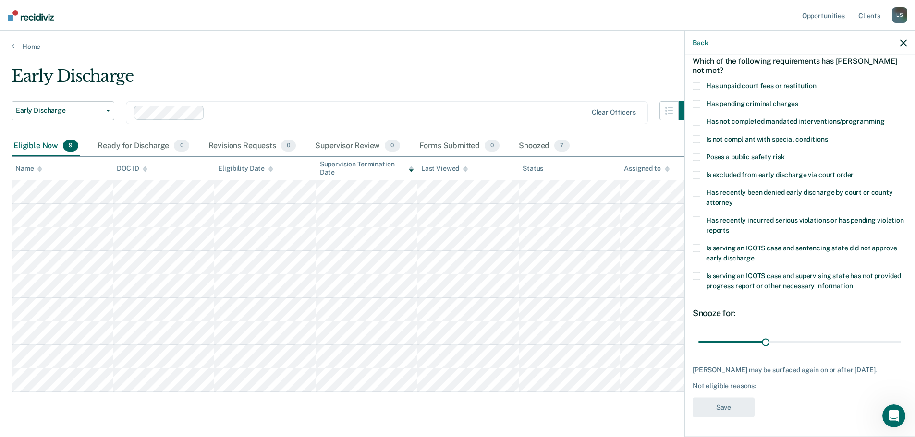
scroll to position [0, 0]
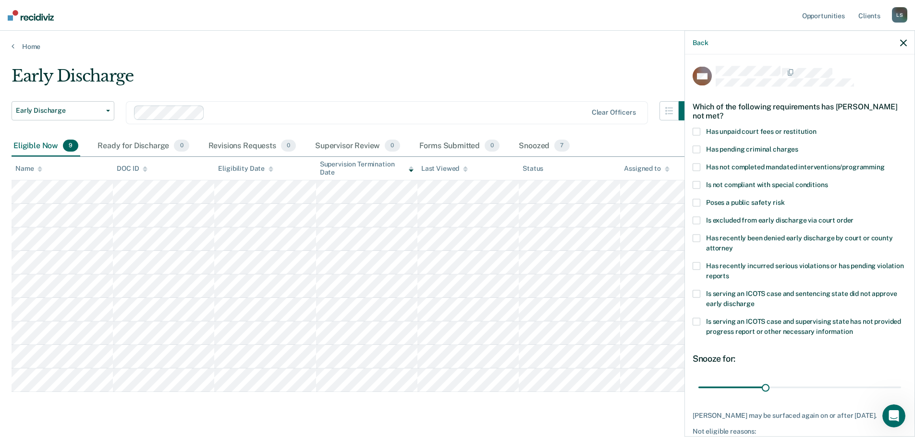
click at [695, 165] on span at bounding box center [696, 168] width 8 height 8
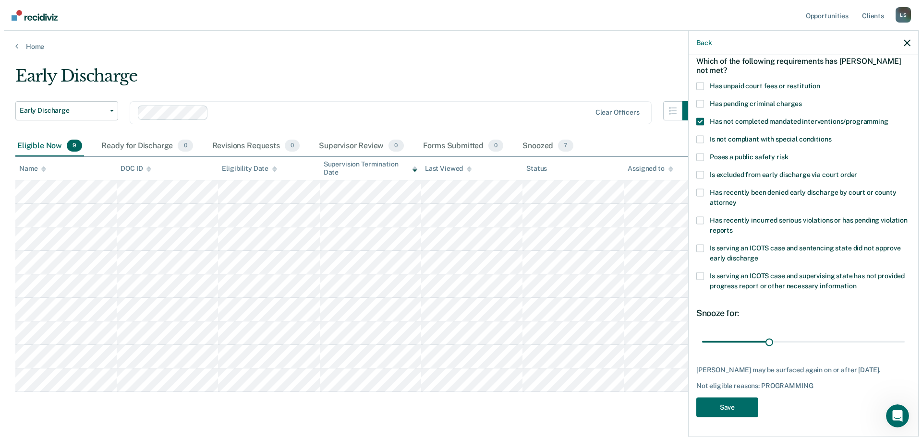
scroll to position [52, 0]
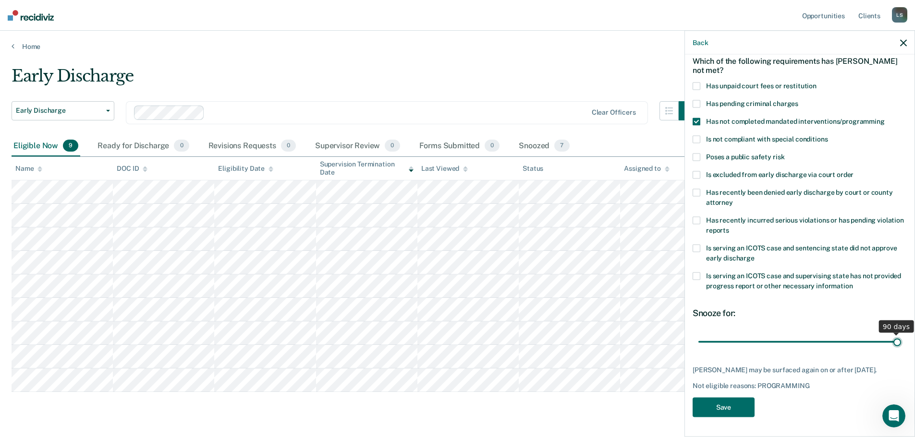
drag, startPoint x: 762, startPoint y: 334, endPoint x: 892, endPoint y: 334, distance: 129.6
type input "90"
click at [892, 334] on input "range" at bounding box center [799, 342] width 203 height 17
click at [724, 411] on button "Save" at bounding box center [723, 408] width 62 height 20
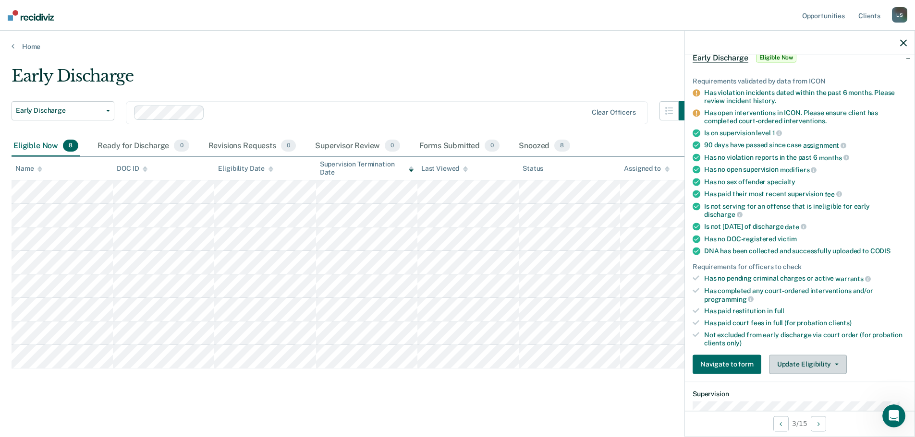
click at [811, 361] on button "Update Eligibility" at bounding box center [808, 364] width 78 height 19
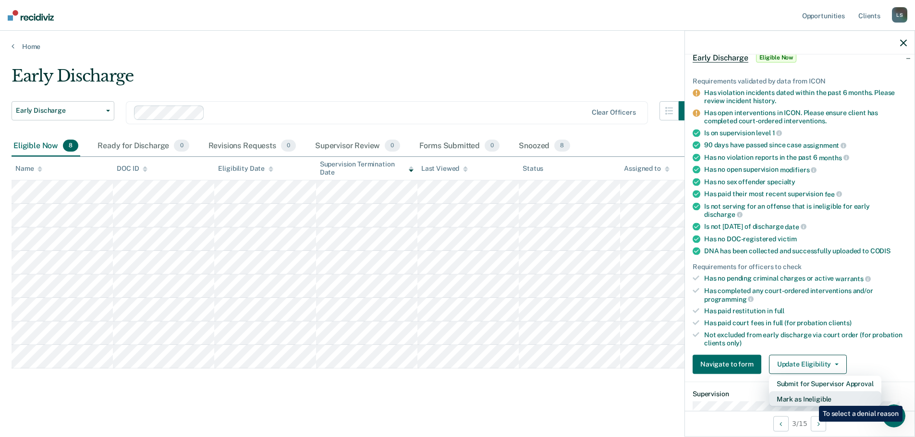
click at [811, 399] on button "Mark as Ineligible" at bounding box center [825, 398] width 112 height 15
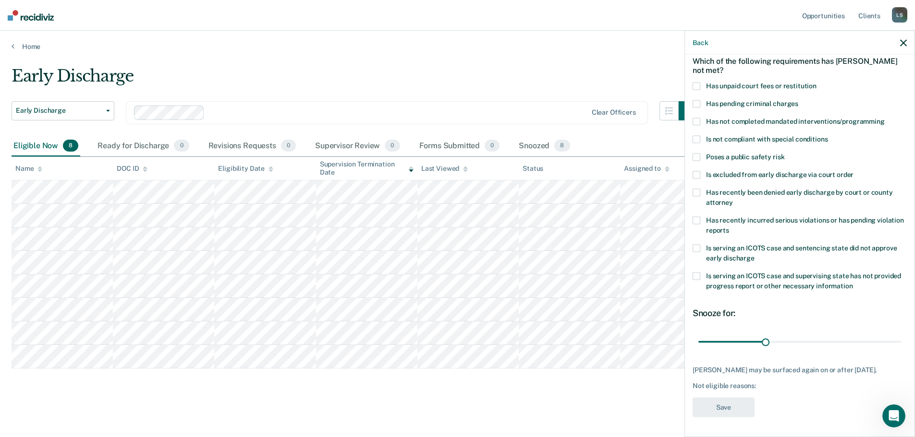
click at [700, 118] on label "Has not completed mandated interventions/programming" at bounding box center [799, 123] width 214 height 10
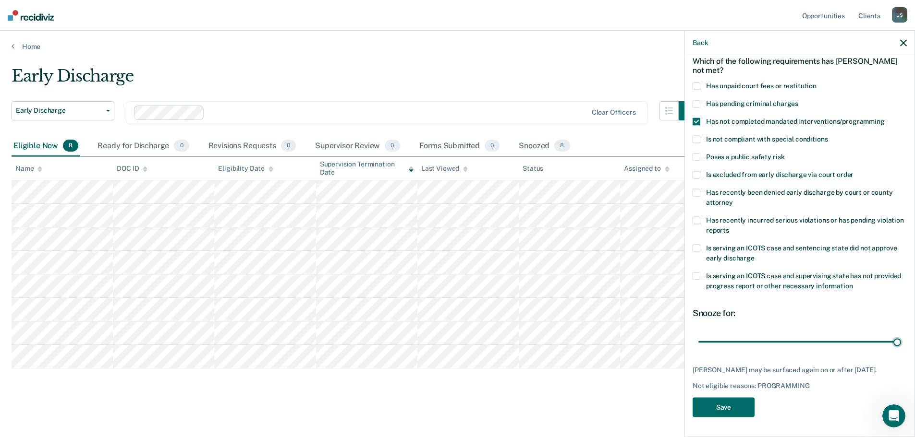
drag, startPoint x: 781, startPoint y: 335, endPoint x: 898, endPoint y: 335, distance: 117.6
type input "90"
click at [898, 335] on input "range" at bounding box center [799, 342] width 203 height 17
click at [730, 407] on button "Save" at bounding box center [723, 408] width 62 height 20
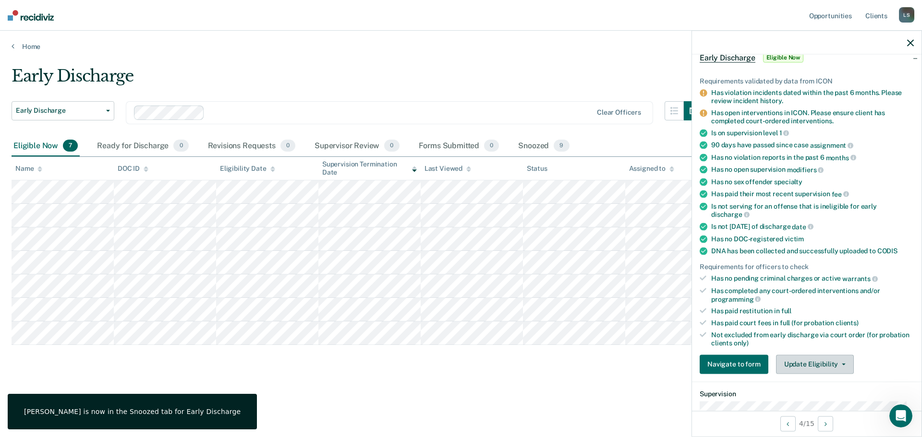
click at [836, 365] on button "Update Eligibility" at bounding box center [815, 364] width 78 height 19
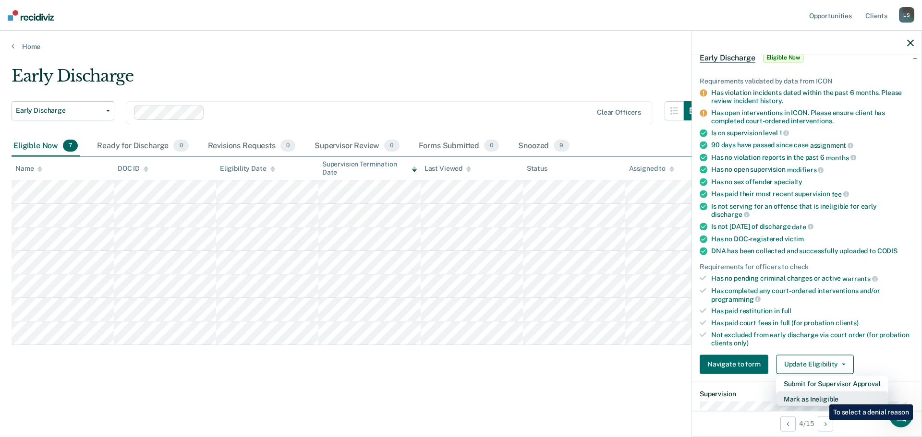
click at [822, 398] on button "Mark as Ineligible" at bounding box center [832, 398] width 112 height 15
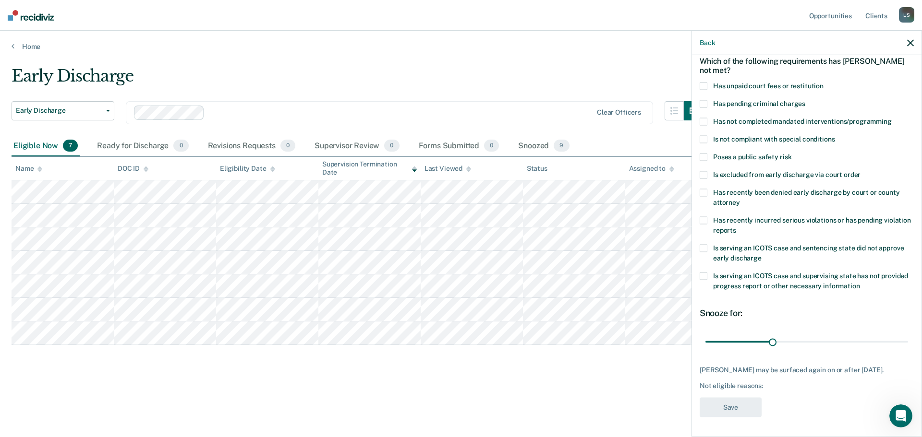
click at [707, 118] on span at bounding box center [703, 122] width 8 height 8
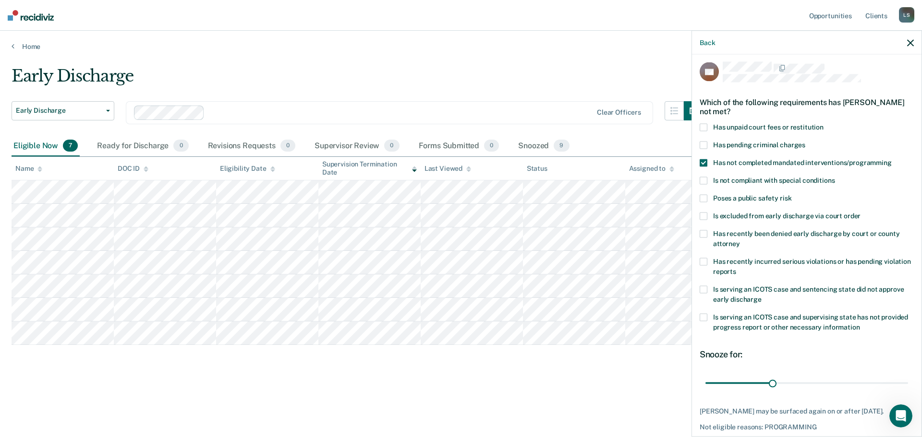
click at [707, 125] on span at bounding box center [703, 128] width 8 height 8
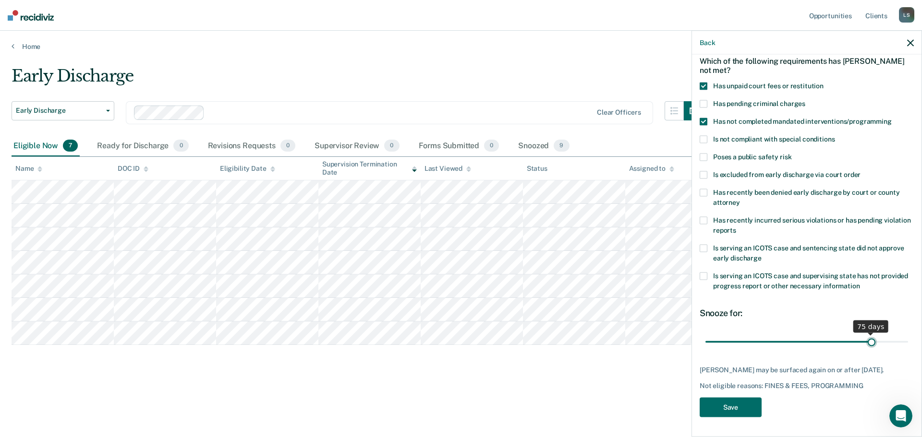
scroll to position [44, 0]
drag, startPoint x: 785, startPoint y: 336, endPoint x: 908, endPoint y: 337, distance: 122.9
type input "90"
click at [908, 337] on input "range" at bounding box center [806, 343] width 203 height 17
click at [704, 84] on span at bounding box center [703, 88] width 8 height 8
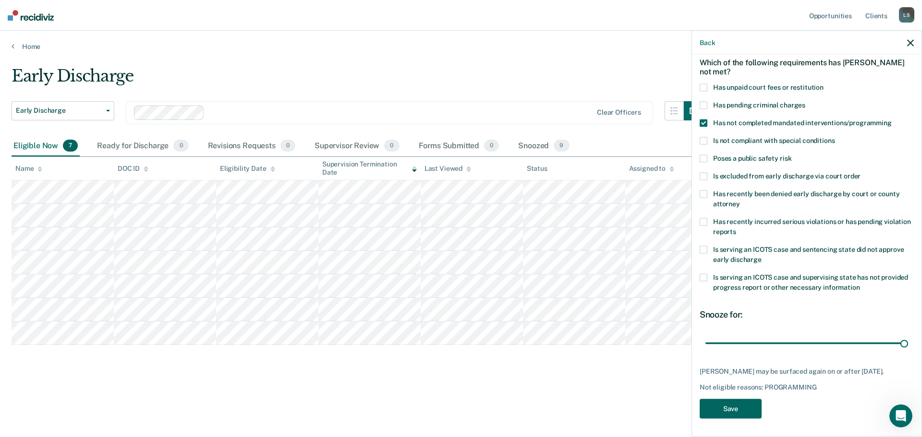
click at [736, 400] on button "Save" at bounding box center [730, 409] width 62 height 20
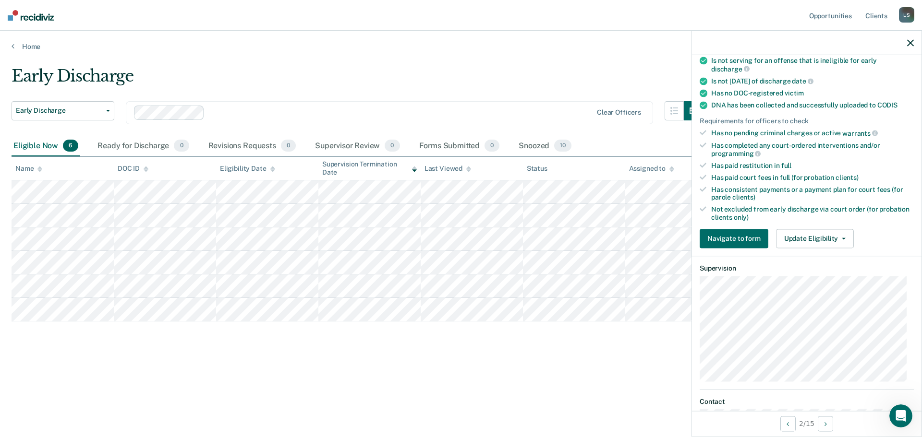
scroll to position [236, 0]
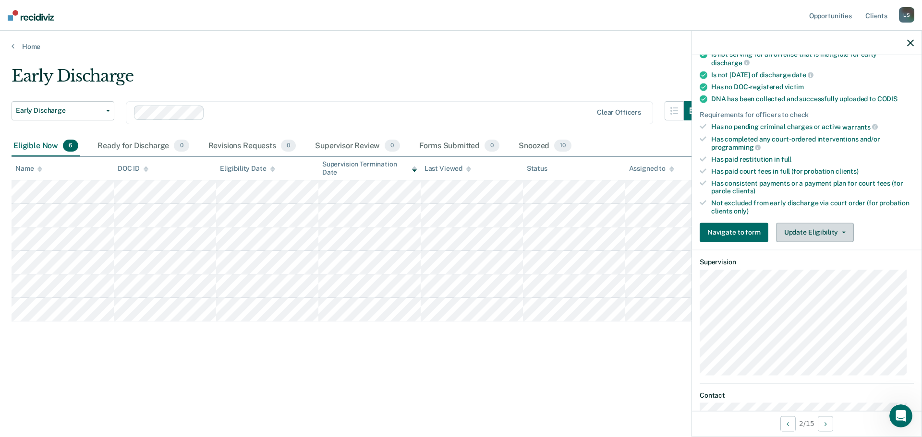
click at [815, 227] on button "Update Eligibility" at bounding box center [815, 232] width 78 height 19
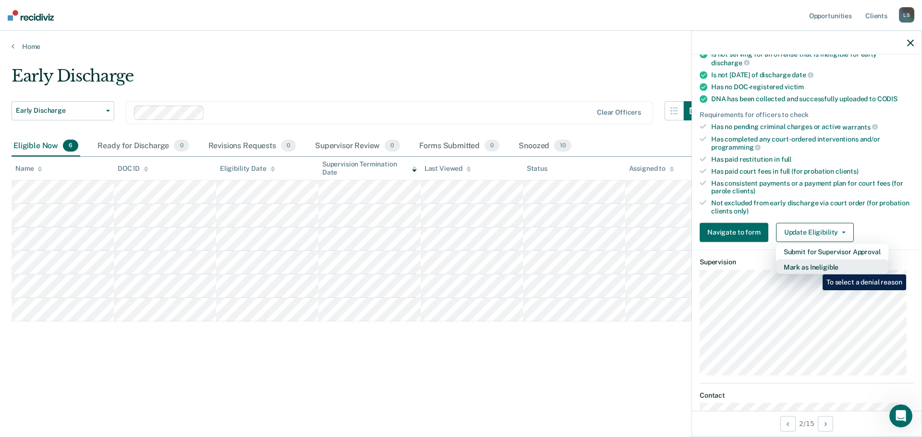
click at [815, 267] on button "Mark as Ineligible" at bounding box center [832, 266] width 112 height 15
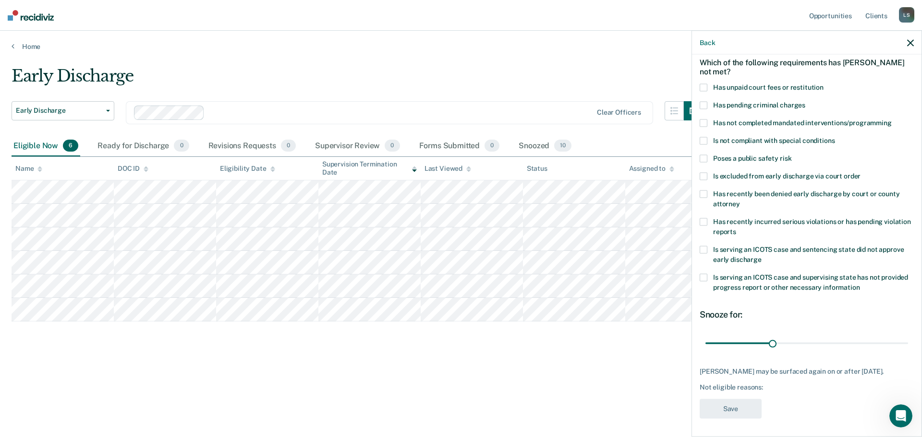
click at [706, 84] on span at bounding box center [703, 88] width 8 height 8
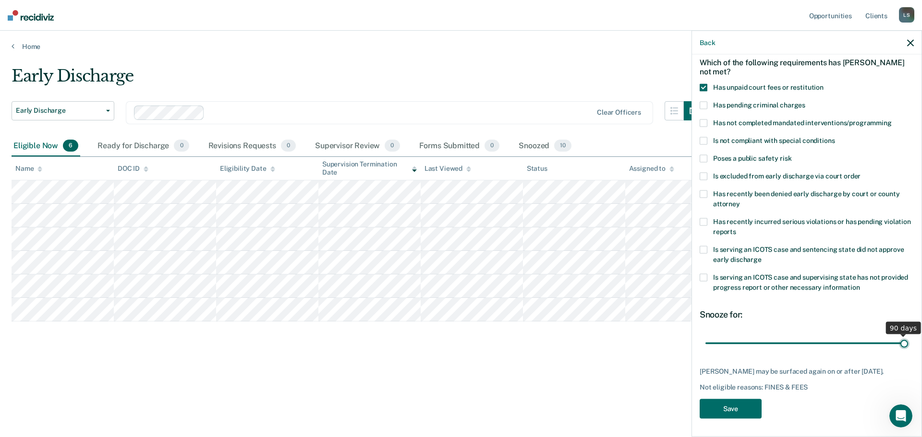
drag, startPoint x: 772, startPoint y: 344, endPoint x: 913, endPoint y: 346, distance: 141.2
type input "90"
click at [908, 346] on input "range" at bounding box center [806, 343] width 203 height 17
click at [723, 409] on button "Save" at bounding box center [730, 409] width 62 height 20
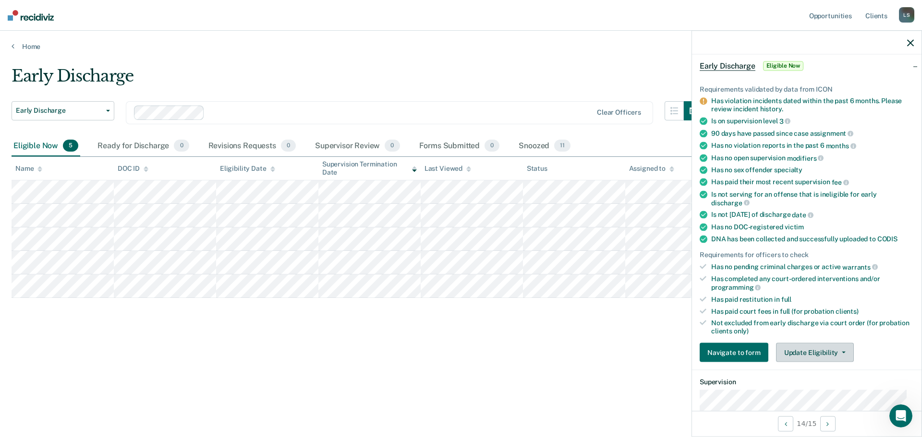
click at [815, 347] on button "Update Eligibility" at bounding box center [815, 352] width 78 height 19
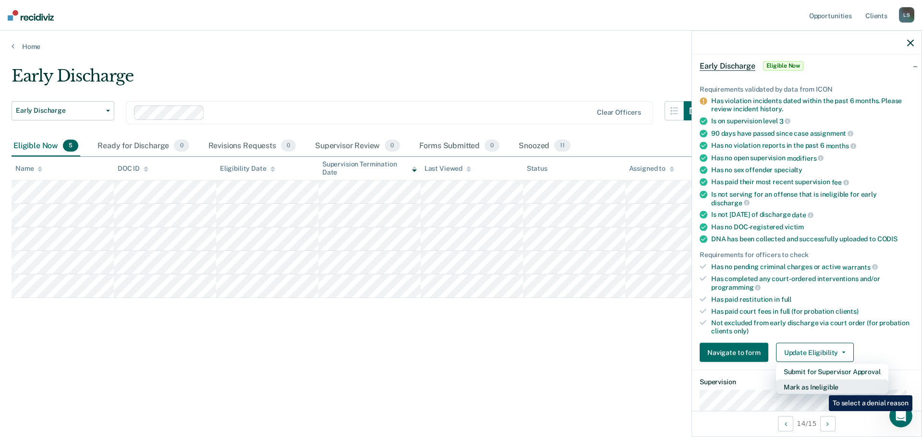
click at [821, 388] on button "Mark as Ineligible" at bounding box center [832, 387] width 112 height 15
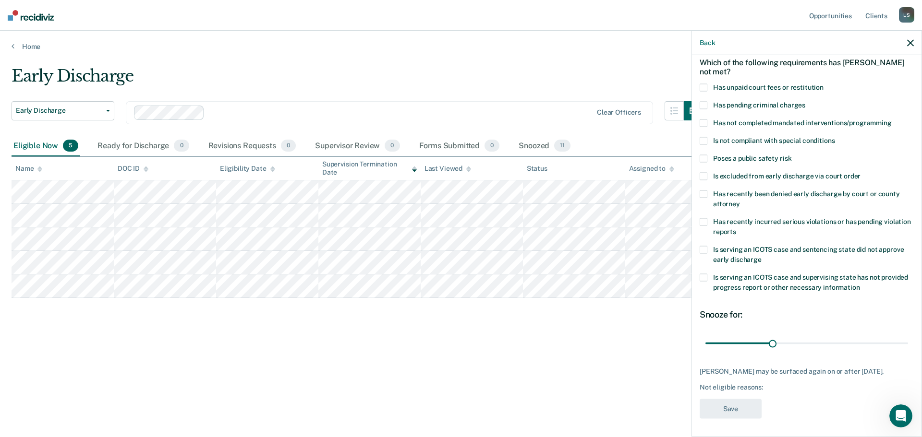
click at [699, 222] on div "DR Which of the following requirements has [PERSON_NAME] not met? Has unpaid co…" at bounding box center [806, 245] width 229 height 380
click at [701, 222] on span at bounding box center [703, 222] width 8 height 8
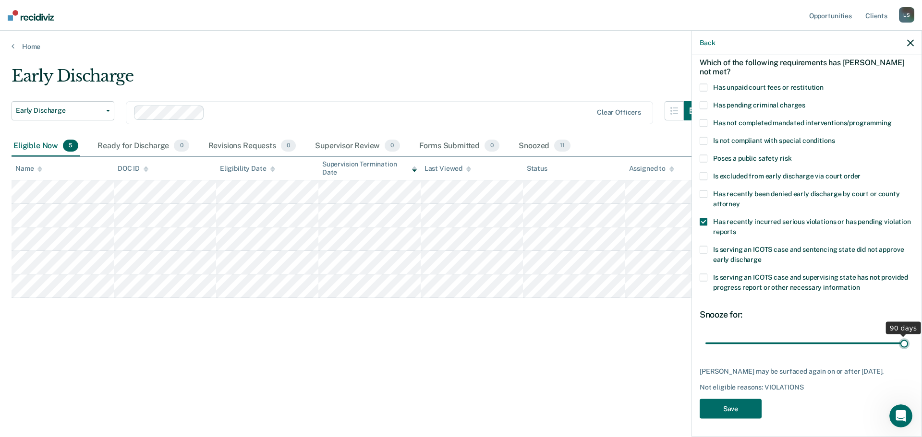
drag, startPoint x: 770, startPoint y: 343, endPoint x: 908, endPoint y: 350, distance: 138.0
type input "90"
click at [908, 350] on input "range" at bounding box center [806, 343] width 203 height 17
click at [743, 405] on button "Save" at bounding box center [730, 409] width 62 height 20
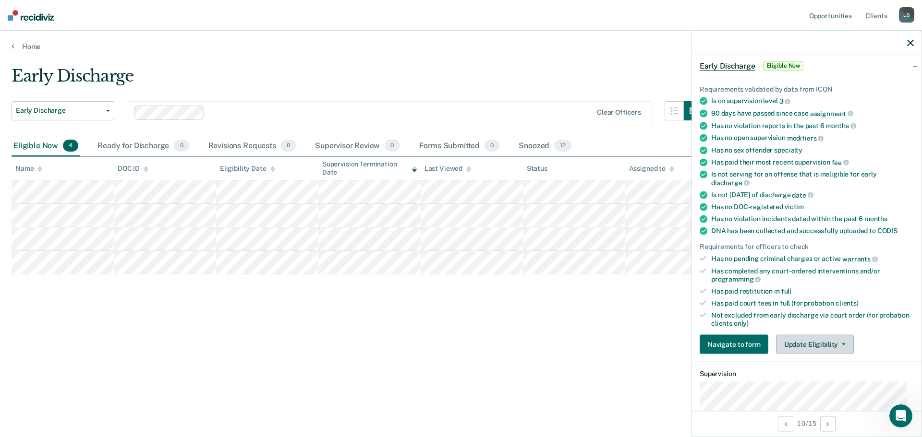
click at [823, 343] on button "Update Eligibility" at bounding box center [815, 344] width 78 height 19
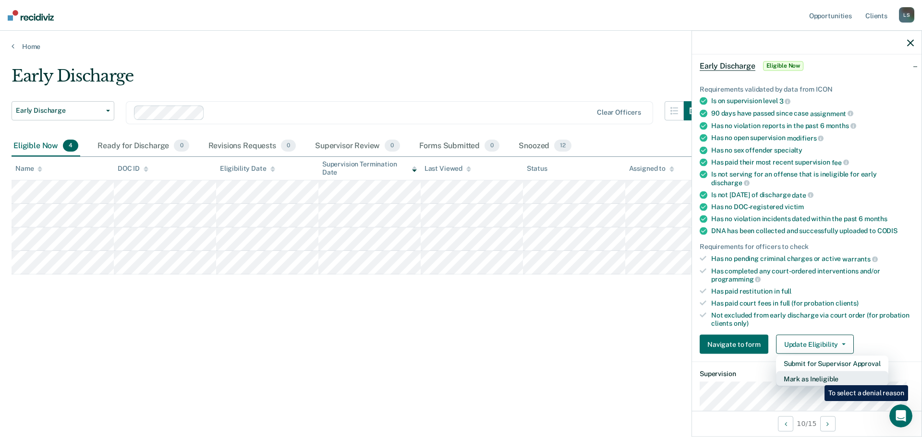
click at [817, 379] on button "Mark as Ineligible" at bounding box center [832, 379] width 112 height 15
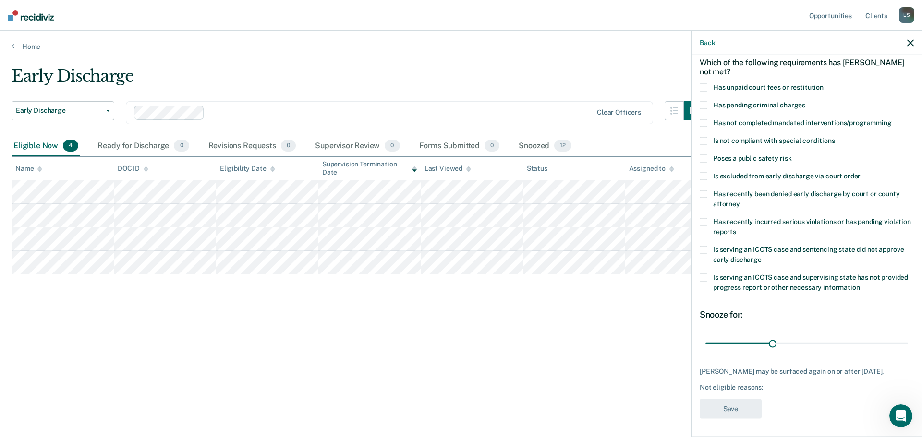
click at [704, 85] on span at bounding box center [703, 88] width 8 height 8
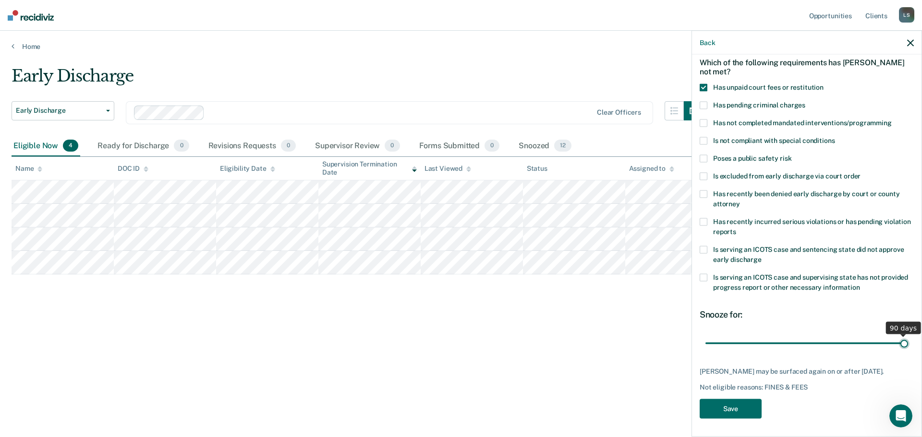
drag, startPoint x: 771, startPoint y: 345, endPoint x: 914, endPoint y: 345, distance: 143.5
type input "90"
click at [908, 345] on input "range" at bounding box center [806, 343] width 203 height 17
click at [742, 419] on button "Save" at bounding box center [730, 409] width 62 height 20
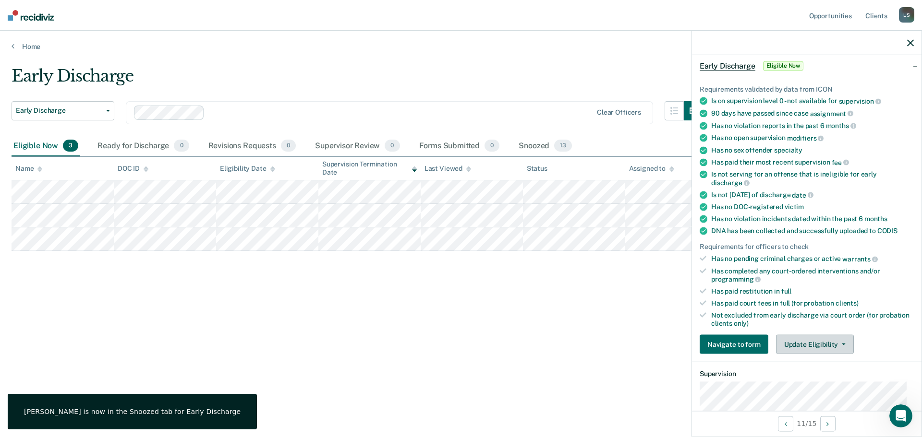
click at [818, 345] on button "Update Eligibility" at bounding box center [815, 344] width 78 height 19
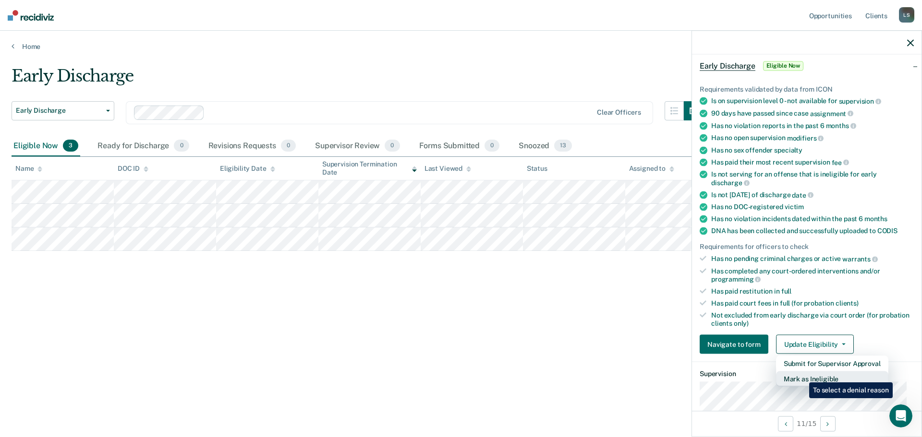
click at [802, 377] on button "Mark as Ineligible" at bounding box center [832, 379] width 112 height 15
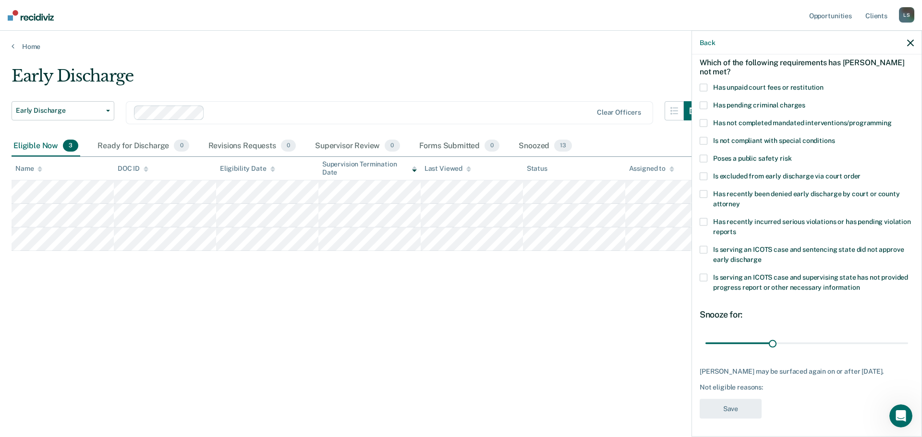
click at [699, 277] on div "DG Which of the following requirements has [PERSON_NAME] not met? Has unpaid co…" at bounding box center [806, 245] width 229 height 380
click at [704, 276] on span at bounding box center [703, 278] width 8 height 8
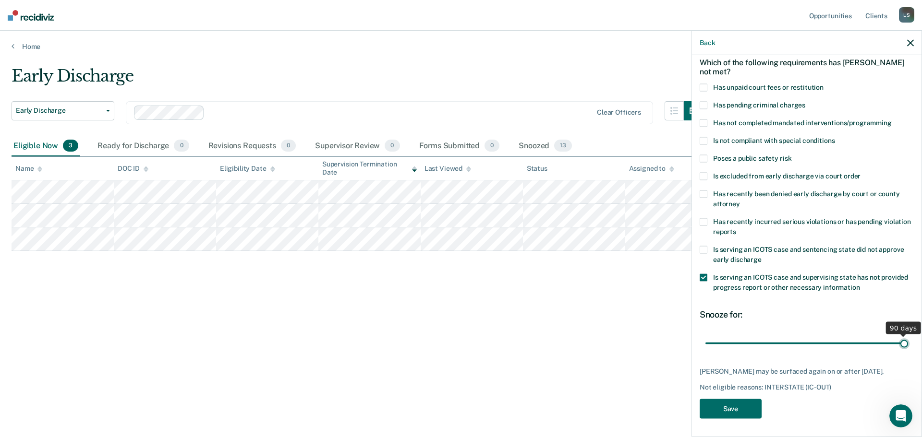
drag, startPoint x: 772, startPoint y: 343, endPoint x: 921, endPoint y: 351, distance: 150.0
type input "90"
click at [908, 351] on input "range" at bounding box center [806, 343] width 203 height 17
click at [733, 411] on button "Save" at bounding box center [730, 409] width 62 height 20
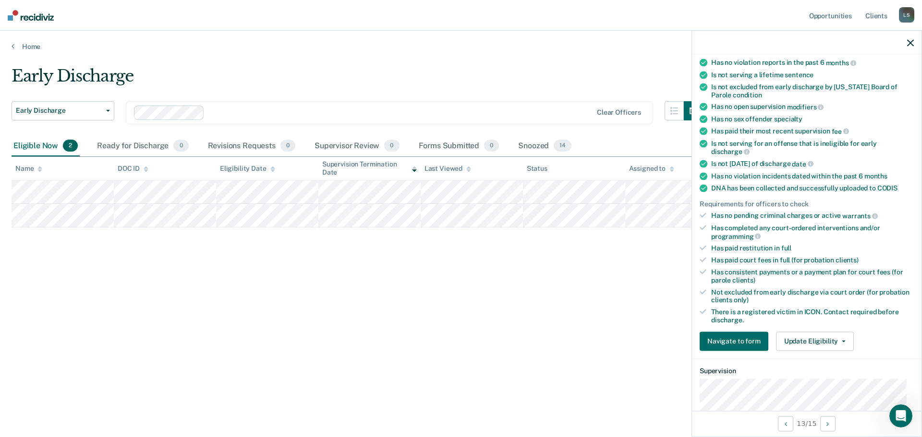
scroll to position [188, 0]
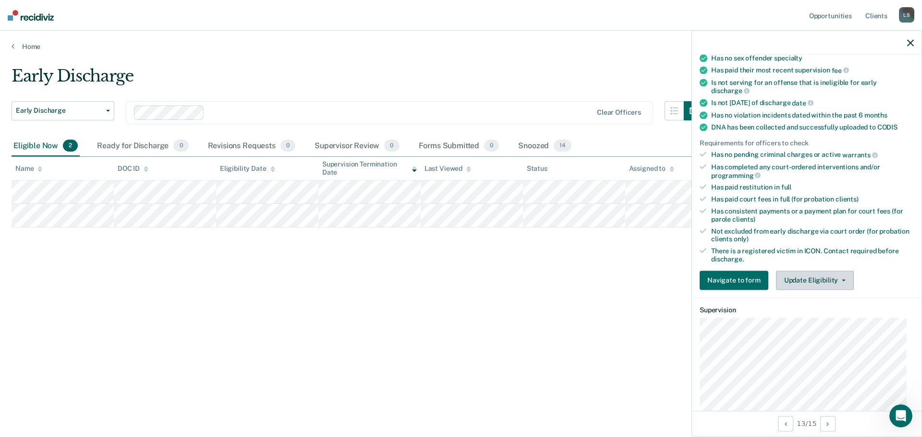
click at [804, 284] on button "Update Eligibility" at bounding box center [815, 280] width 78 height 19
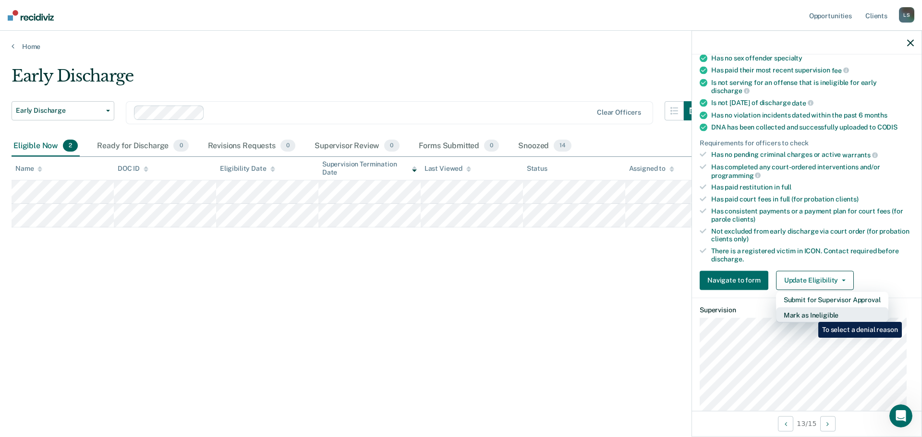
click at [811, 315] on button "Mark as Ineligible" at bounding box center [832, 314] width 112 height 15
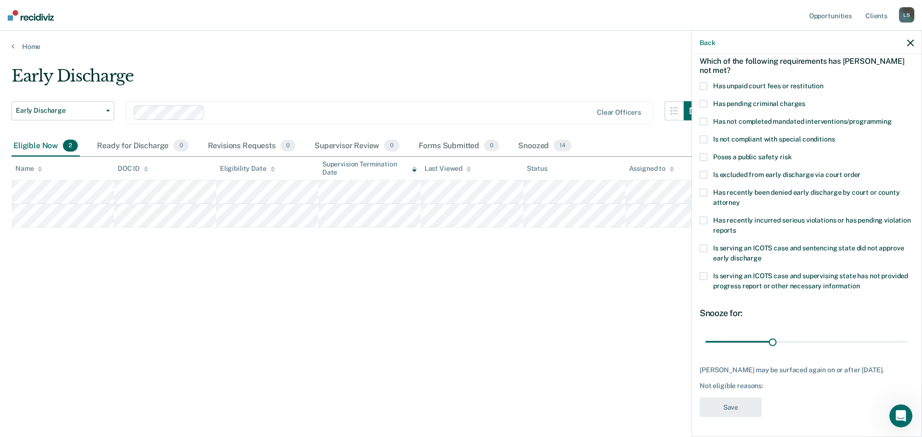
click at [705, 83] on span at bounding box center [703, 87] width 8 height 8
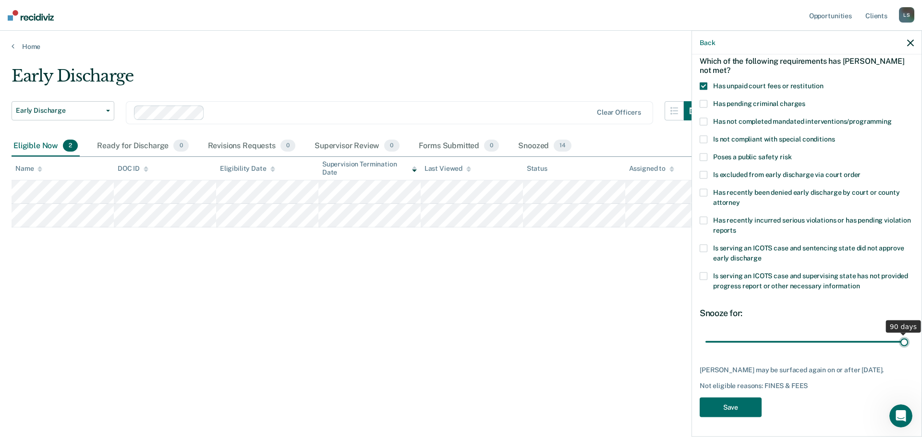
drag, startPoint x: 768, startPoint y: 334, endPoint x: 921, endPoint y: 335, distance: 153.2
type input "90"
click at [908, 335] on input "range" at bounding box center [806, 342] width 203 height 17
click at [722, 406] on button "Save" at bounding box center [730, 408] width 62 height 20
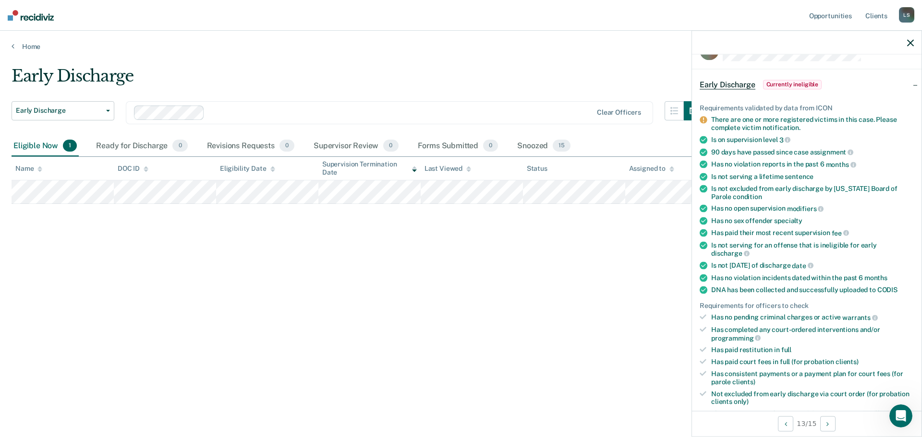
scroll to position [0, 0]
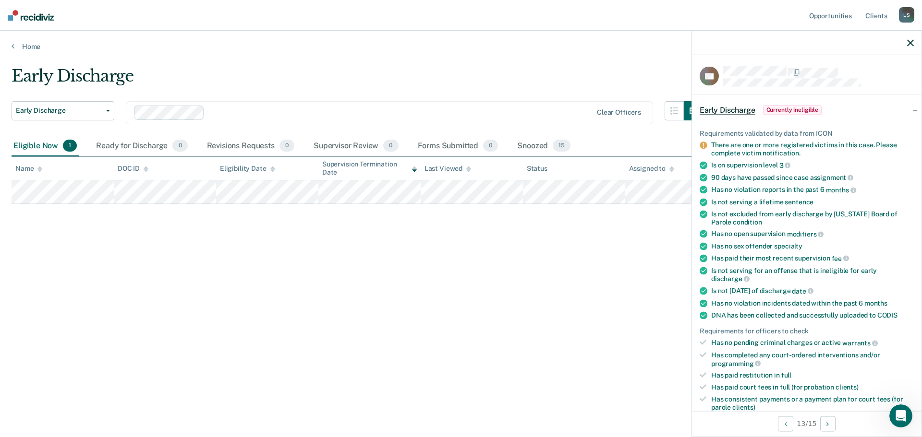
click at [910, 41] on icon "button" at bounding box center [910, 42] width 7 height 7
